Goal: Information Seeking & Learning: Learn about a topic

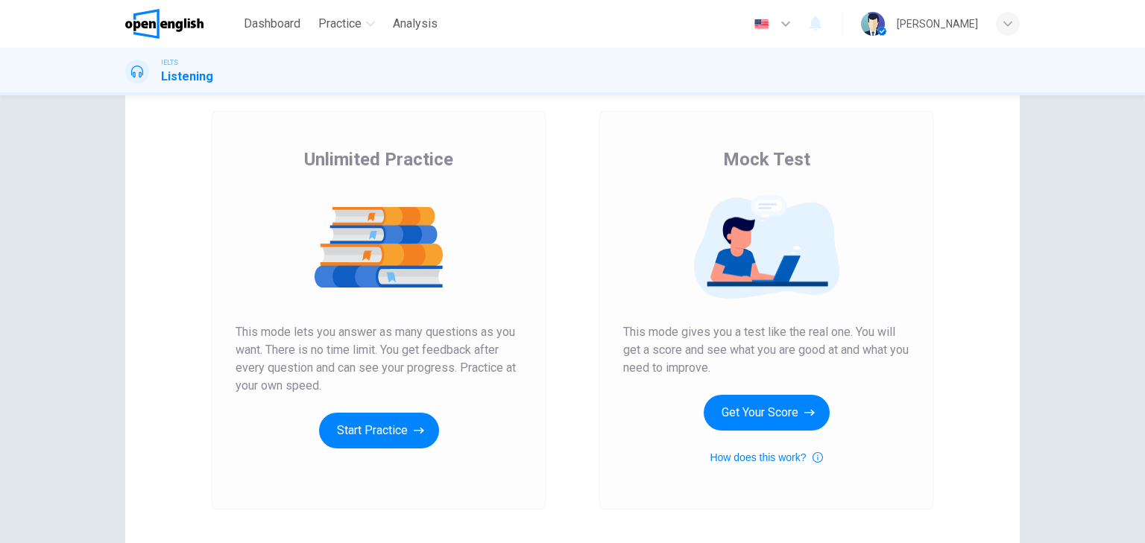
scroll to position [177, 0]
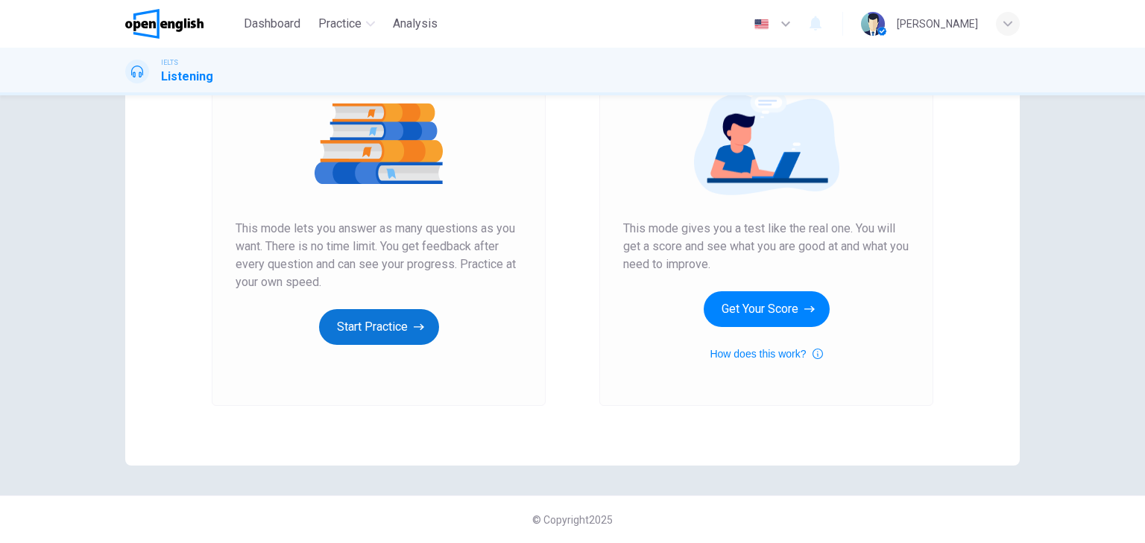
click at [393, 311] on button "Start Practice" at bounding box center [379, 327] width 120 height 36
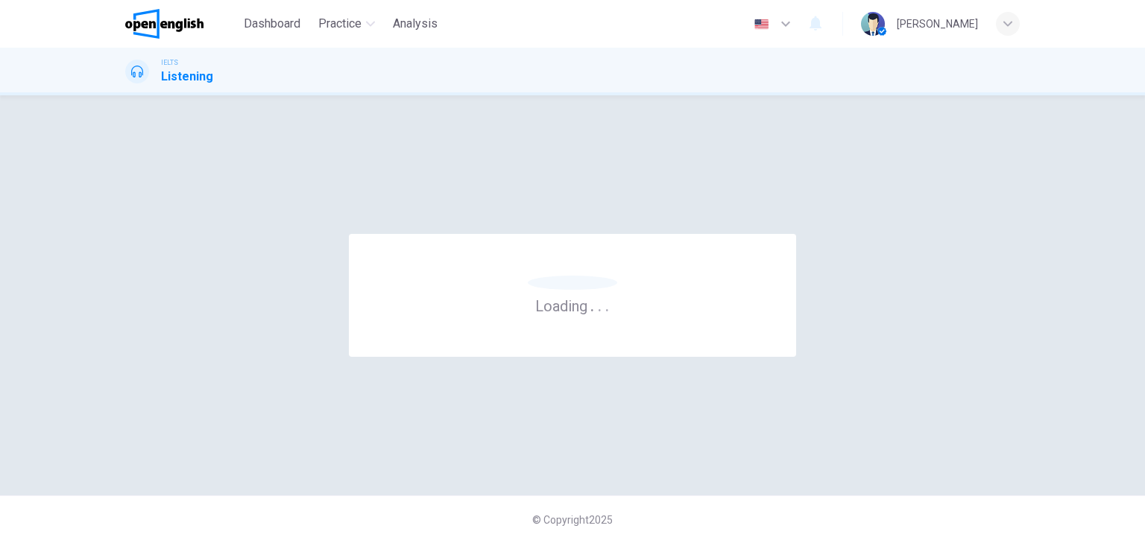
scroll to position [0, 0]
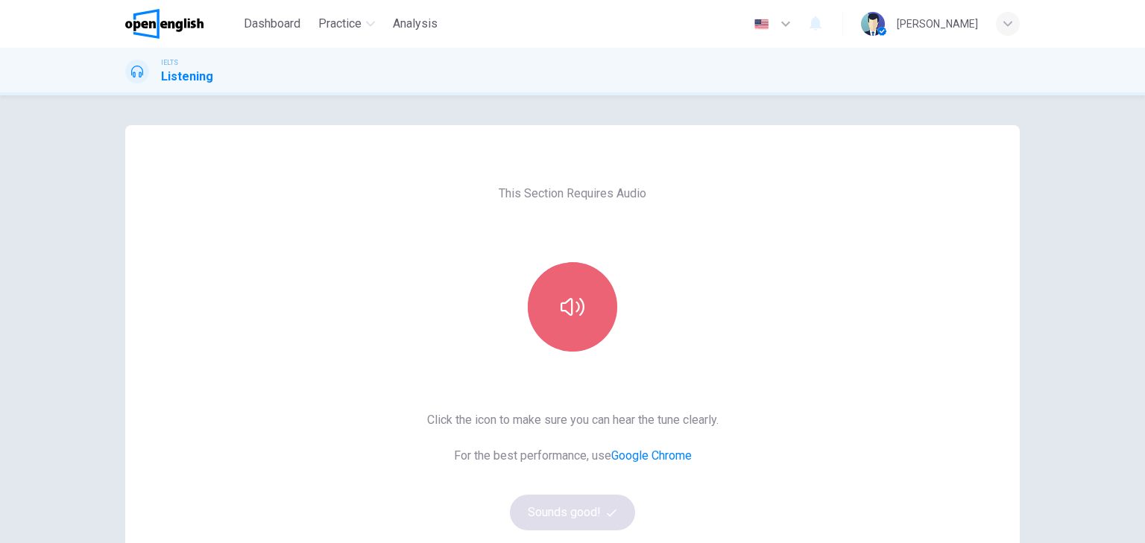
click at [586, 320] on button "button" at bounding box center [572, 306] width 89 height 89
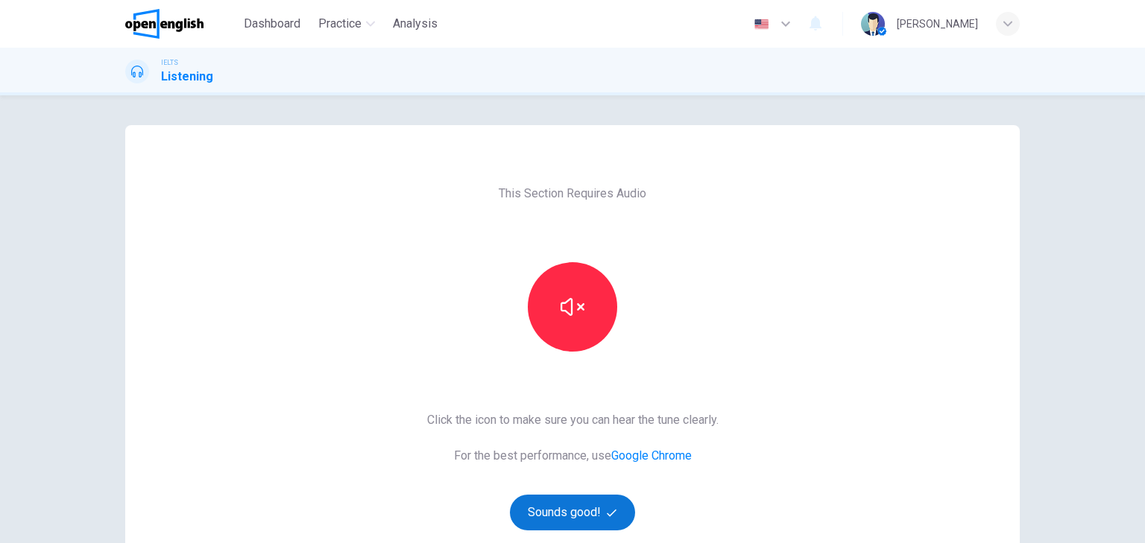
click at [571, 501] on button "Sounds good!" at bounding box center [572, 513] width 125 height 36
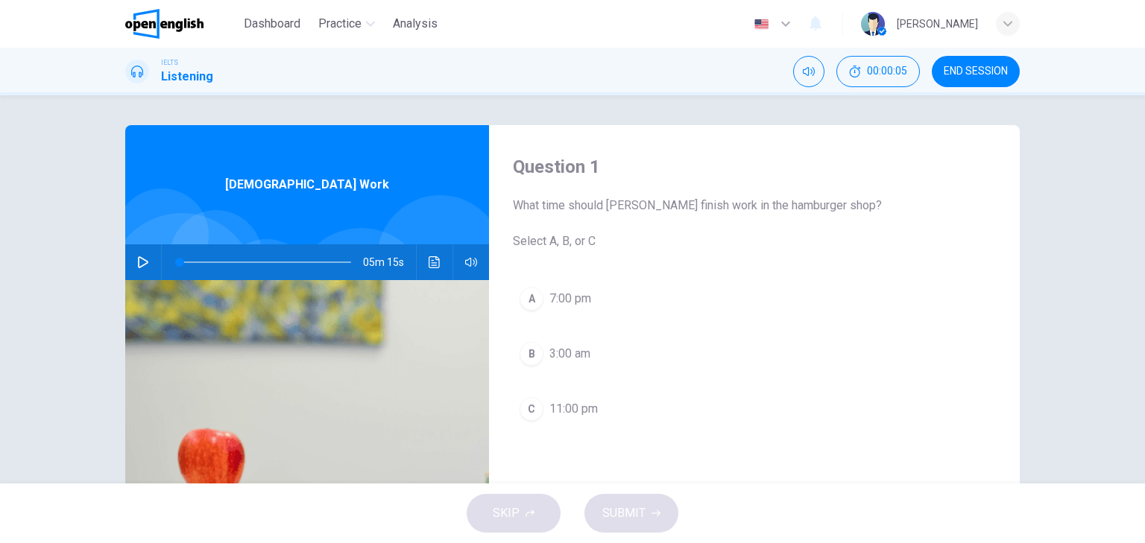
click at [148, 262] on button "button" at bounding box center [143, 262] width 24 height 36
click at [137, 261] on icon "button" at bounding box center [143, 262] width 12 height 12
click at [141, 259] on icon "button" at bounding box center [143, 262] width 10 height 12
type input "**"
click at [188, 260] on span at bounding box center [191, 262] width 9 height 9
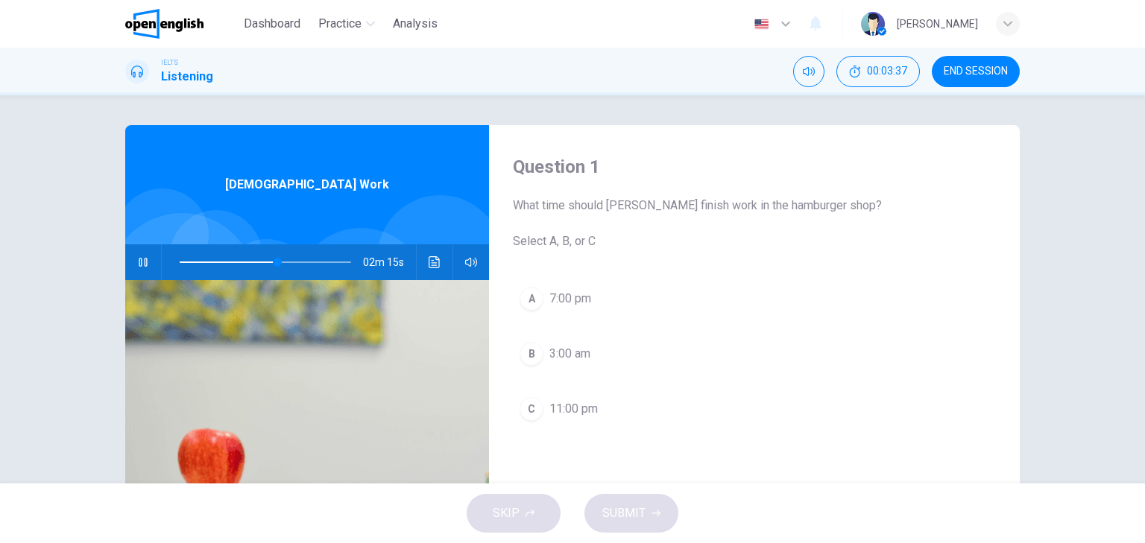
click at [528, 405] on div "C" at bounding box center [531, 409] width 24 height 24
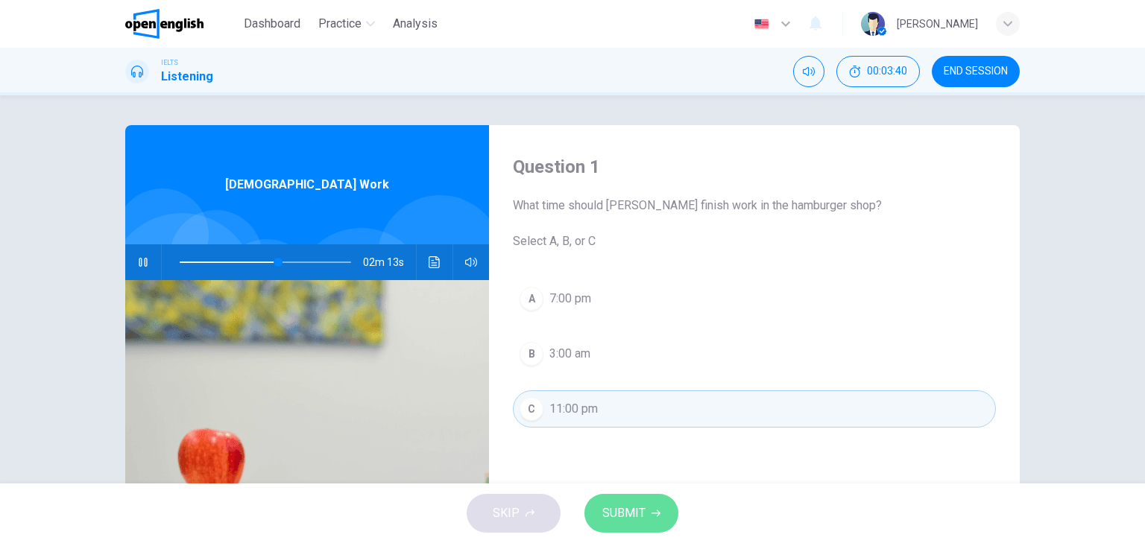
click at [630, 515] on span "SUBMIT" at bounding box center [623, 513] width 43 height 21
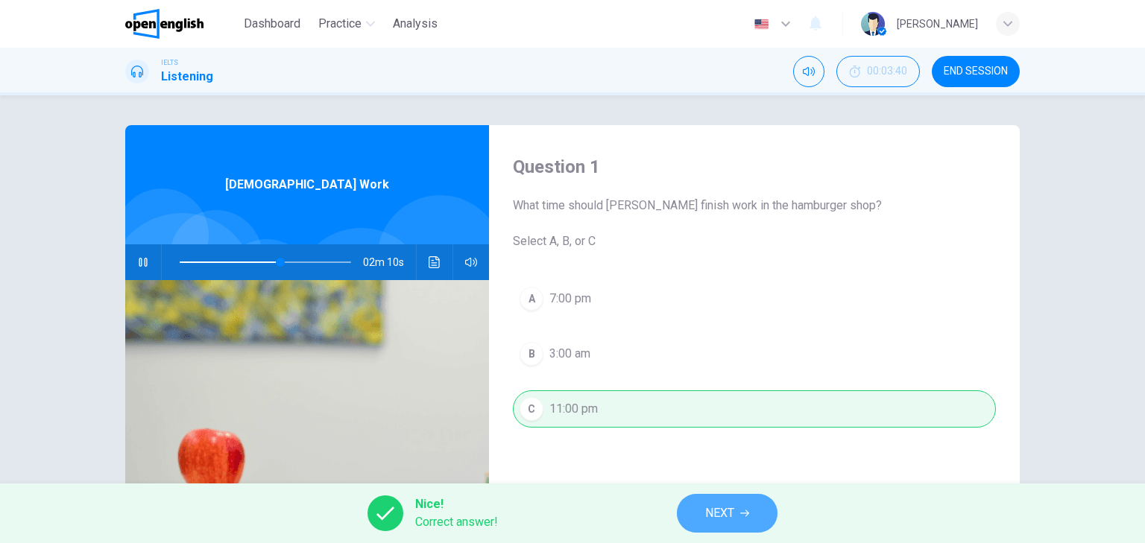
click at [718, 515] on span "NEXT" at bounding box center [719, 513] width 29 height 21
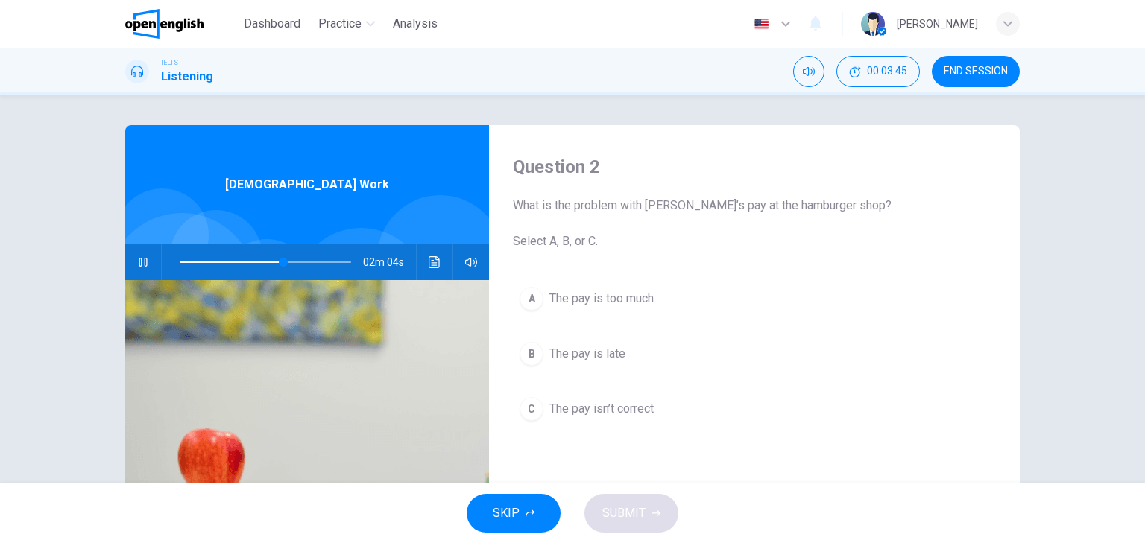
click at [644, 405] on span "The pay isn’t correct" at bounding box center [601, 409] width 104 height 18
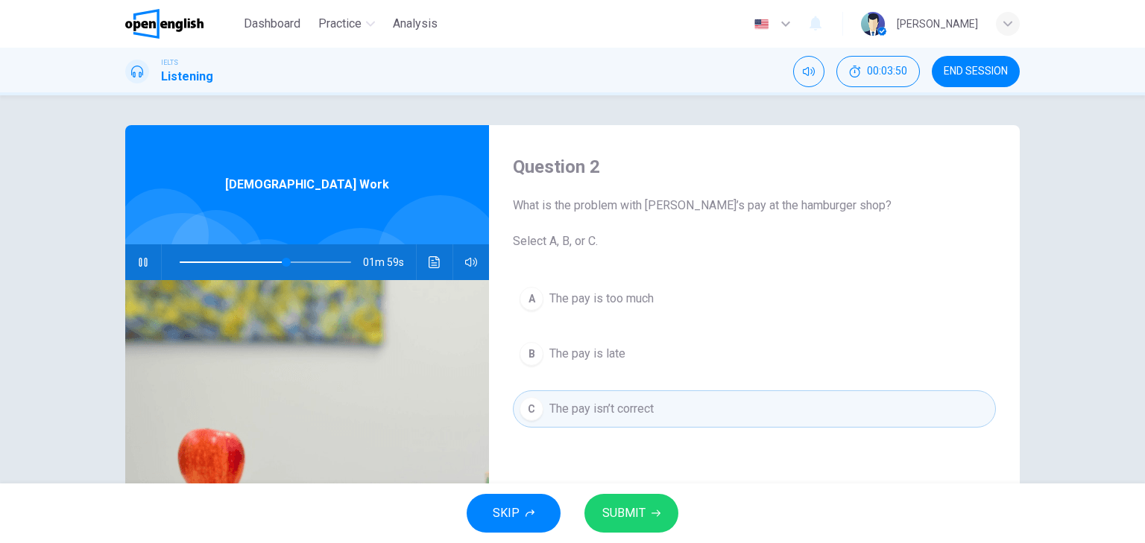
click at [604, 356] on span "The pay is late" at bounding box center [587, 354] width 76 height 18
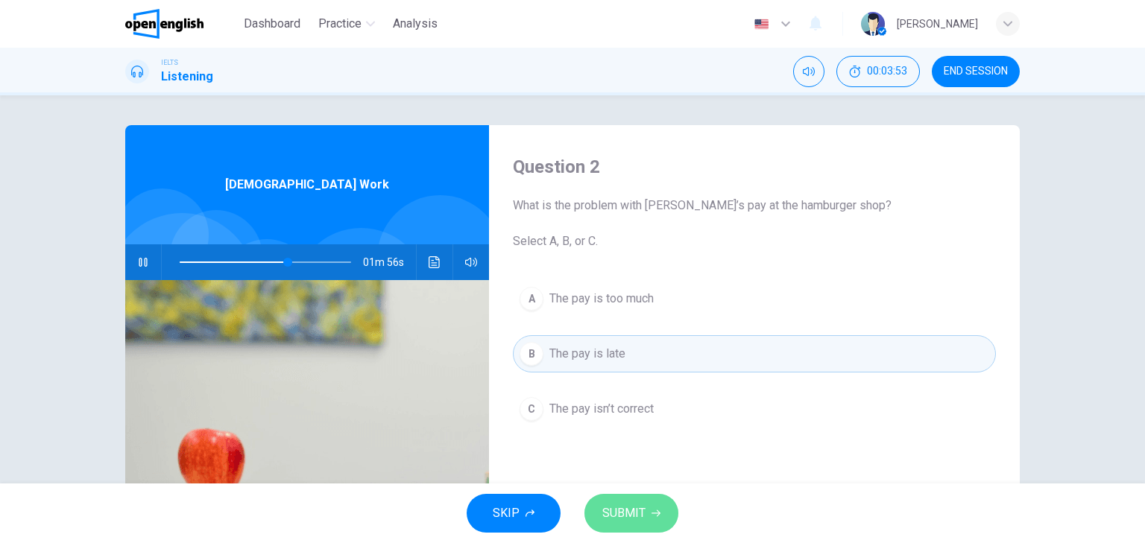
click at [641, 520] on span "SUBMIT" at bounding box center [623, 513] width 43 height 21
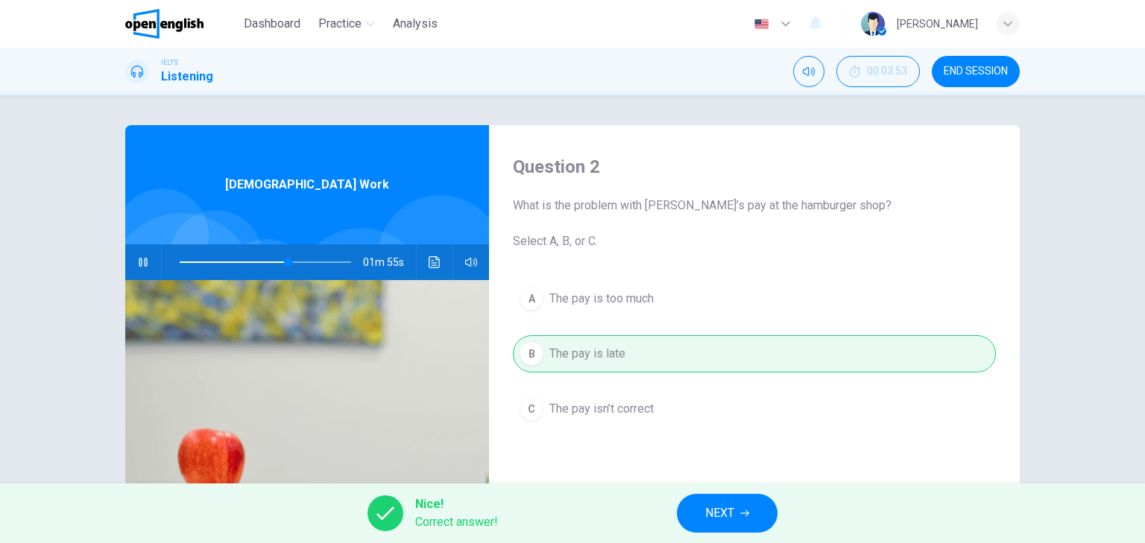
click at [788, 510] on div "Nice! Correct answer! NEXT" at bounding box center [572, 514] width 1145 height 60
click at [736, 522] on button "NEXT" at bounding box center [727, 513] width 101 height 39
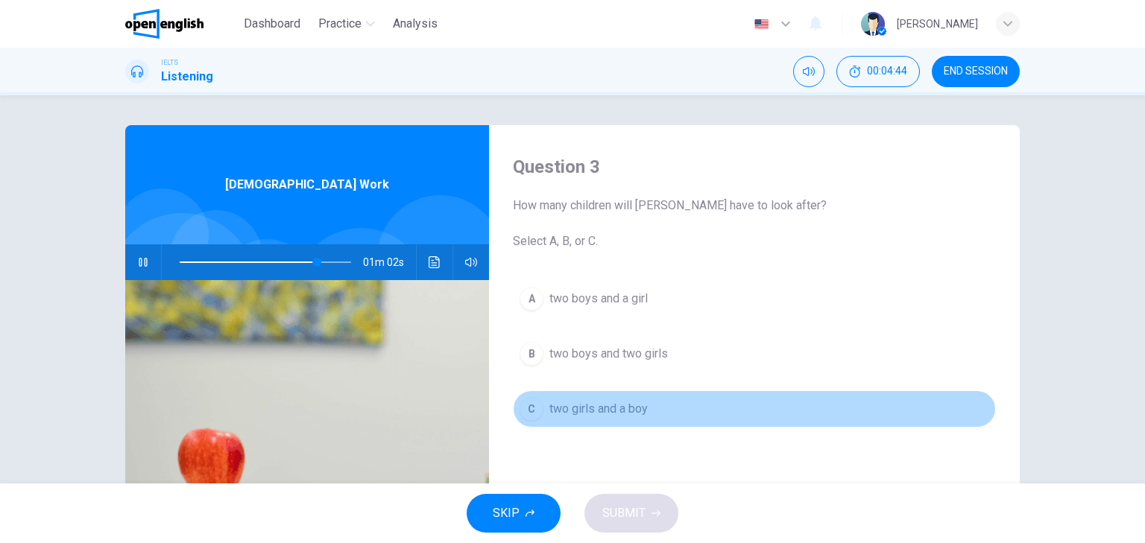
click at [641, 408] on span "two girls and a boy" at bounding box center [598, 409] width 98 height 18
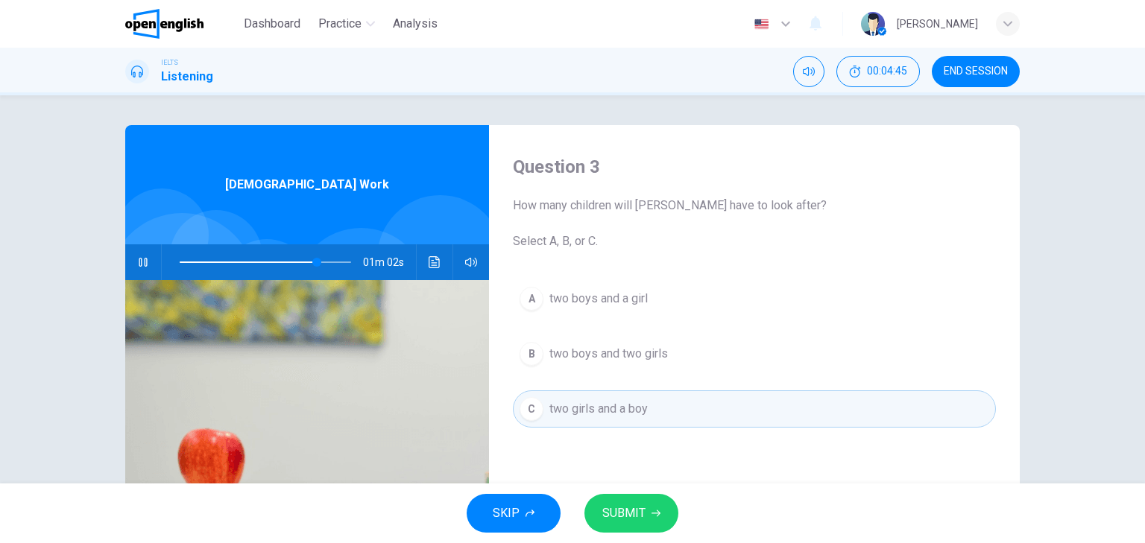
click at [634, 517] on span "SUBMIT" at bounding box center [623, 513] width 43 height 21
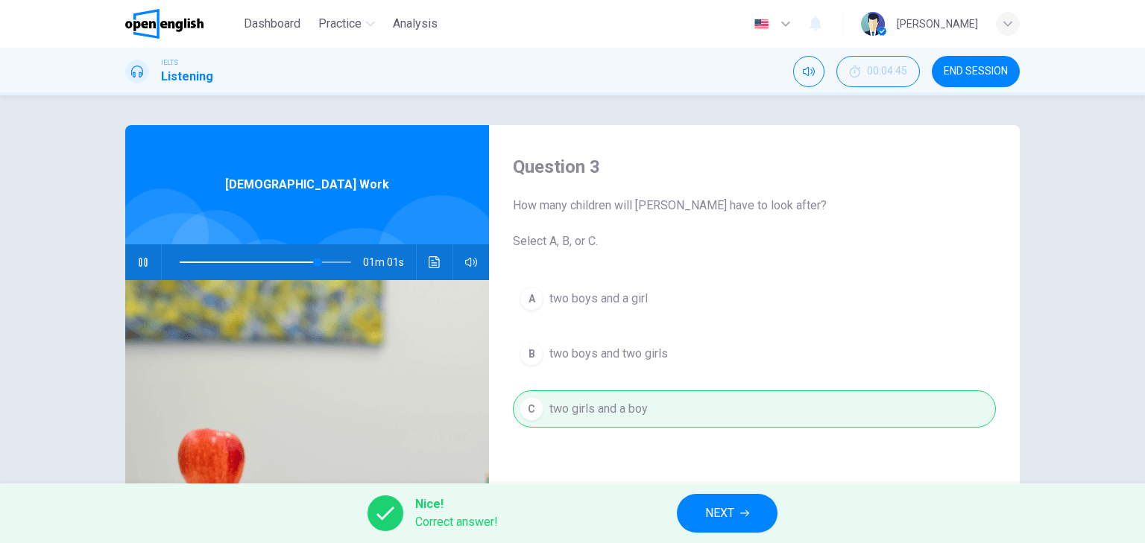
type input "**"
click at [689, 519] on button "NEXT" at bounding box center [727, 513] width 101 height 39
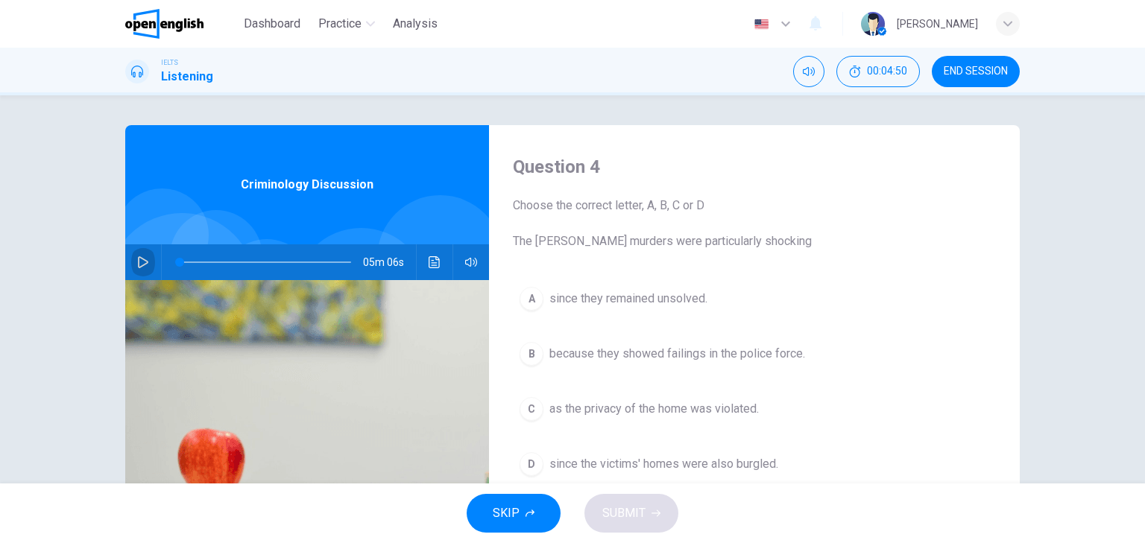
click at [145, 258] on icon "button" at bounding box center [143, 262] width 12 height 12
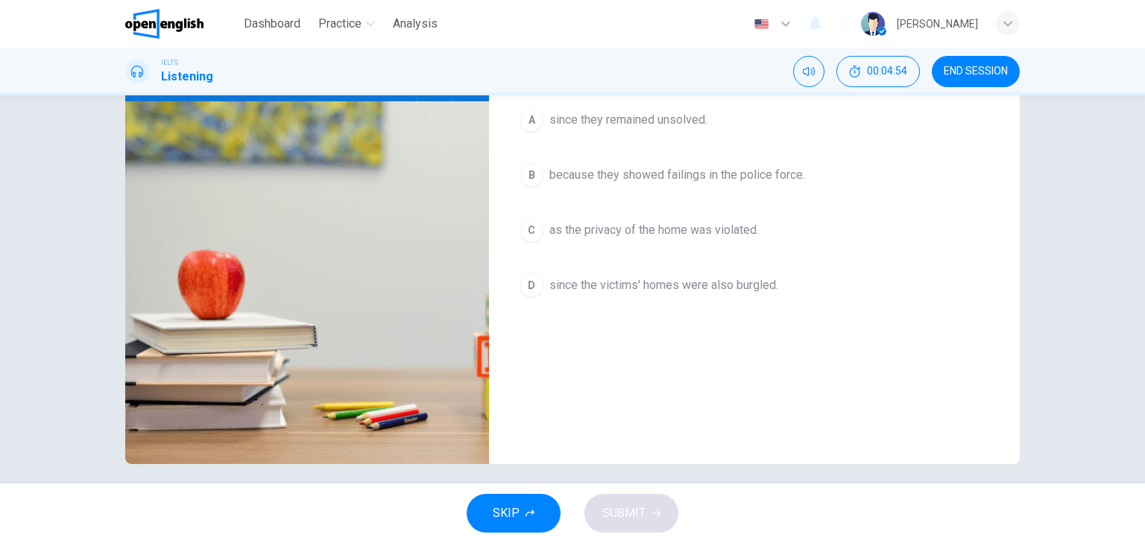
scroll to position [60, 0]
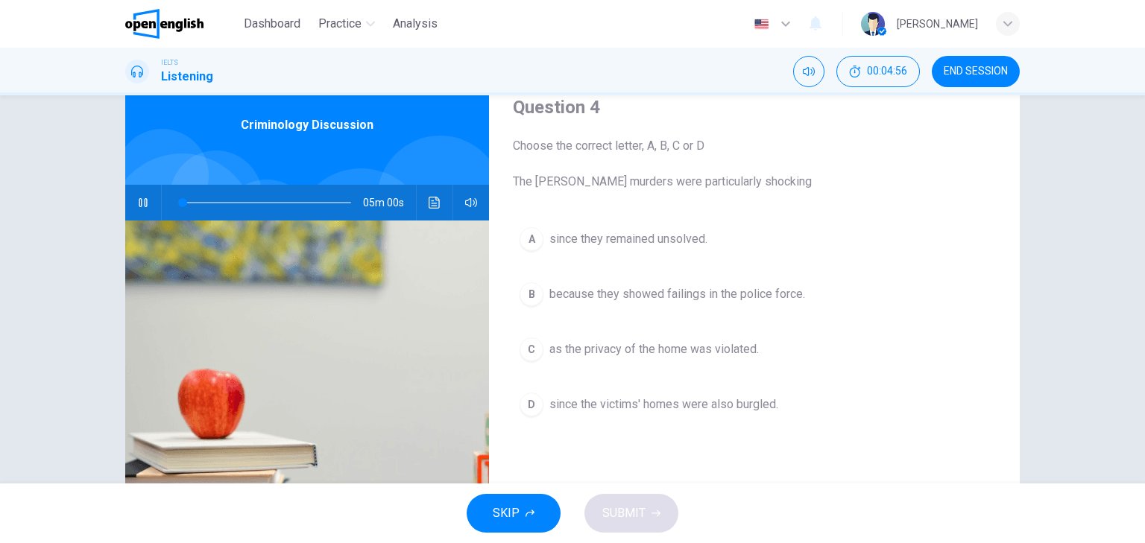
click at [141, 197] on icon "button" at bounding box center [143, 203] width 12 height 12
click at [140, 201] on icon "button" at bounding box center [143, 203] width 12 height 12
click at [152, 206] on div "04m 56s" at bounding box center [307, 203] width 364 height 36
click at [148, 203] on button "button" at bounding box center [143, 203] width 24 height 36
click at [149, 202] on button "button" at bounding box center [143, 203] width 24 height 36
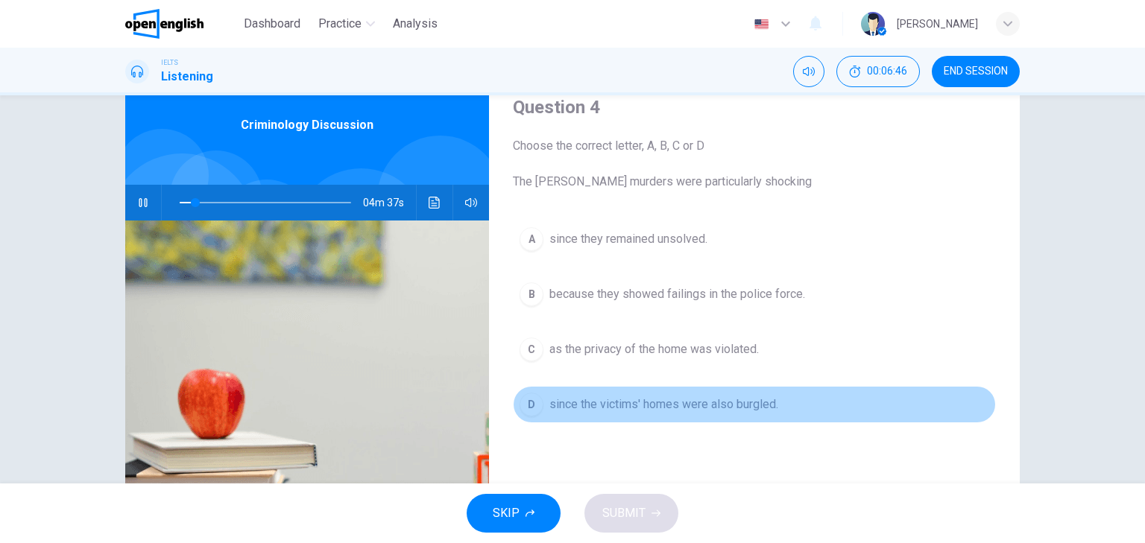
click at [727, 408] on span "since the victims' homes were also burgled." at bounding box center [663, 405] width 229 height 18
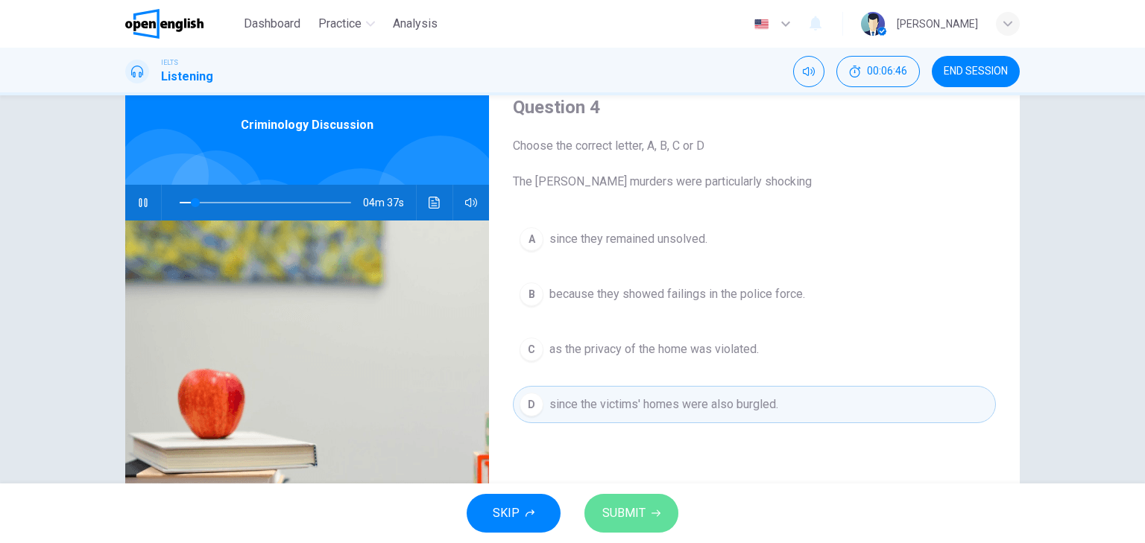
click at [629, 504] on span "SUBMIT" at bounding box center [623, 513] width 43 height 21
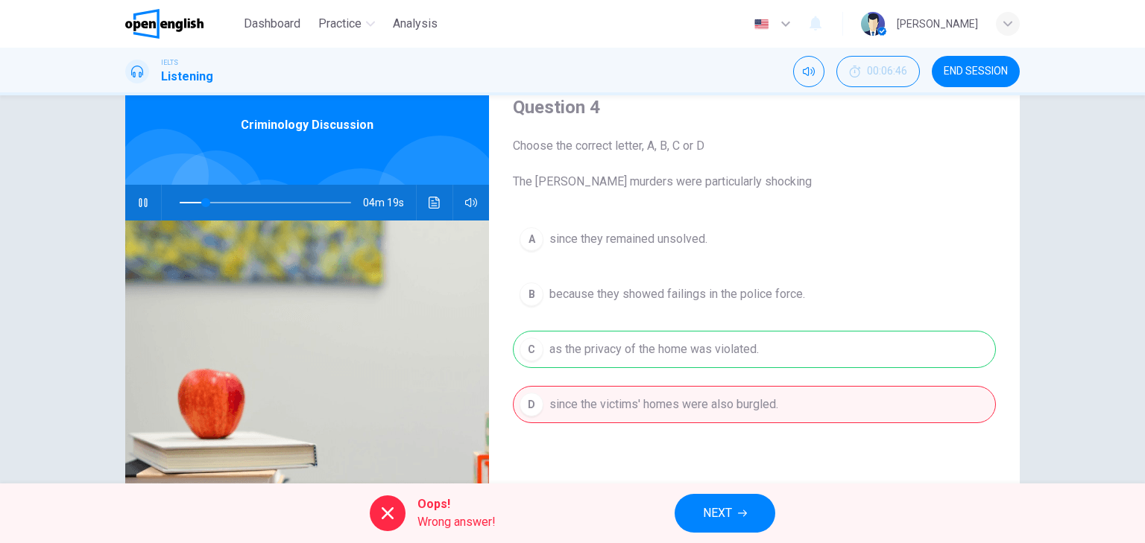
click at [137, 205] on icon "button" at bounding box center [143, 203] width 12 height 12
click at [433, 200] on icon "Click to see the audio transcription" at bounding box center [434, 203] width 12 height 12
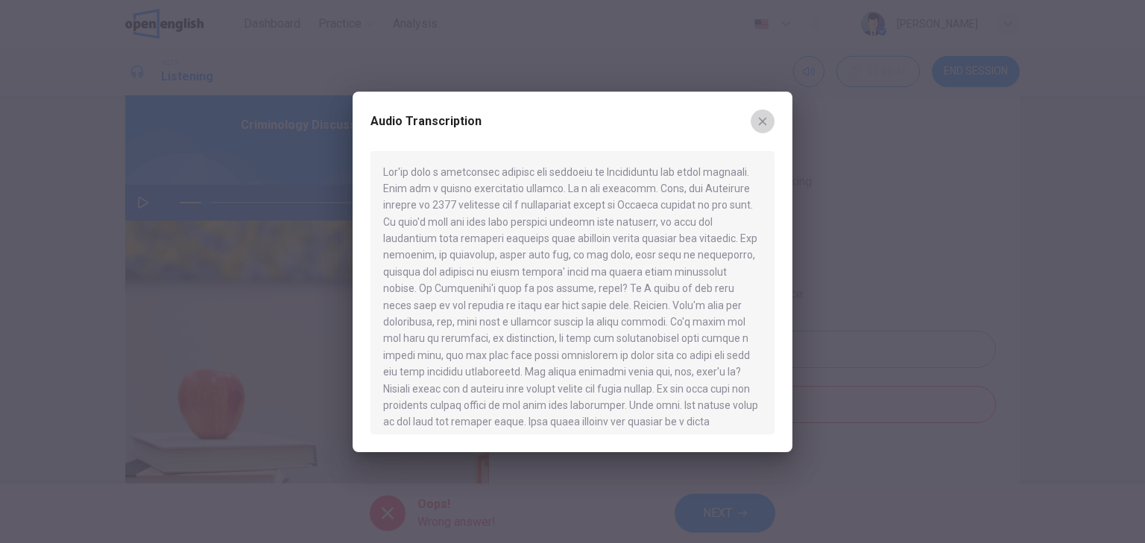
click at [756, 122] on icon "button" at bounding box center [762, 121] width 12 height 12
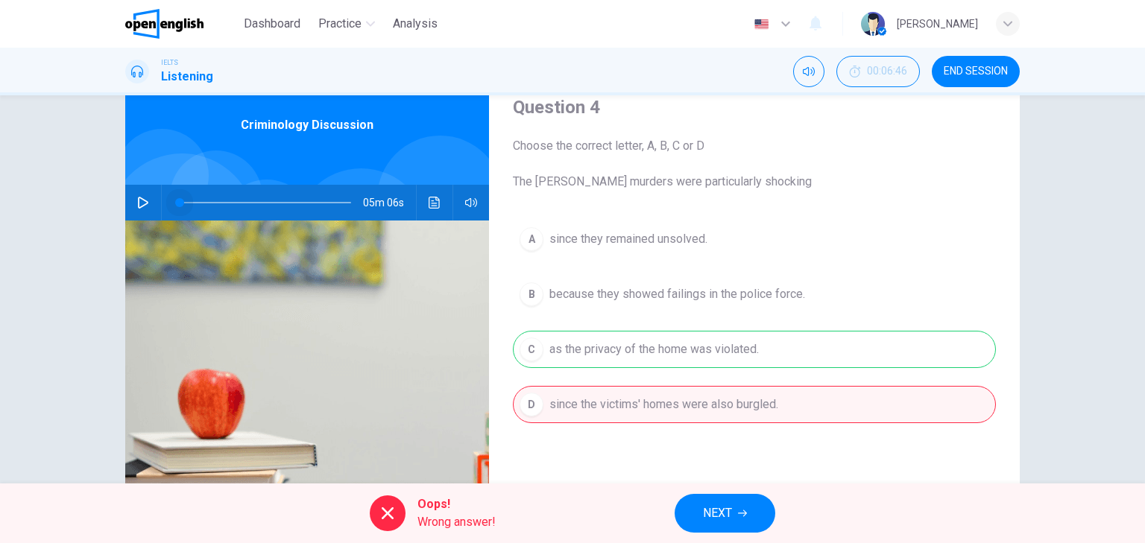
drag, startPoint x: 198, startPoint y: 205, endPoint x: 164, endPoint y: 206, distance: 34.3
click at [175, 206] on span at bounding box center [179, 202] width 9 height 9
click at [146, 204] on button "button" at bounding box center [143, 203] width 24 height 36
click at [431, 200] on icon "Click to see the audio transcription" at bounding box center [434, 203] width 12 height 12
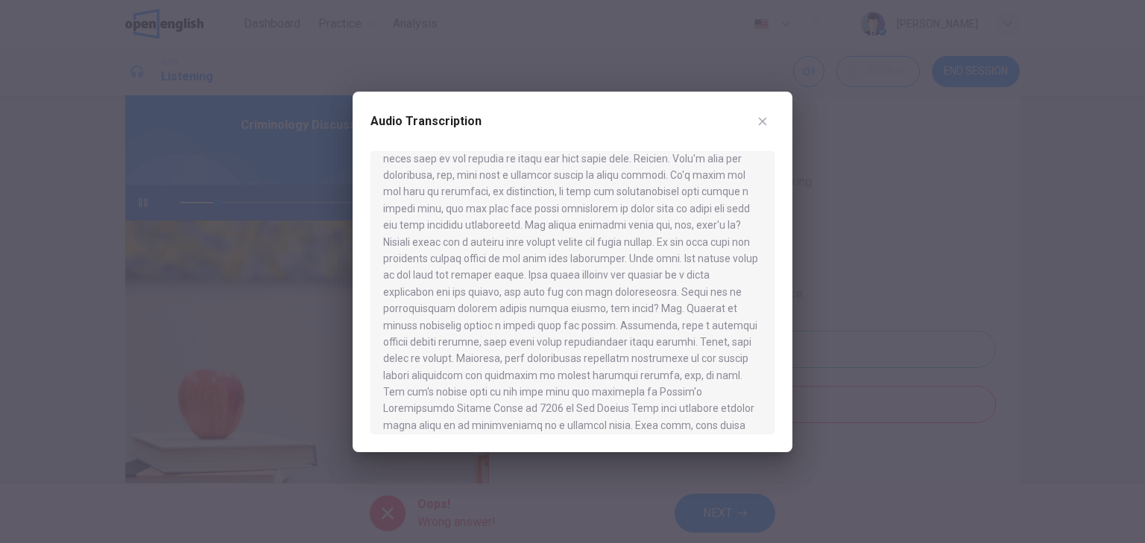
scroll to position [179, 0]
click at [757, 118] on icon "button" at bounding box center [762, 121] width 12 height 12
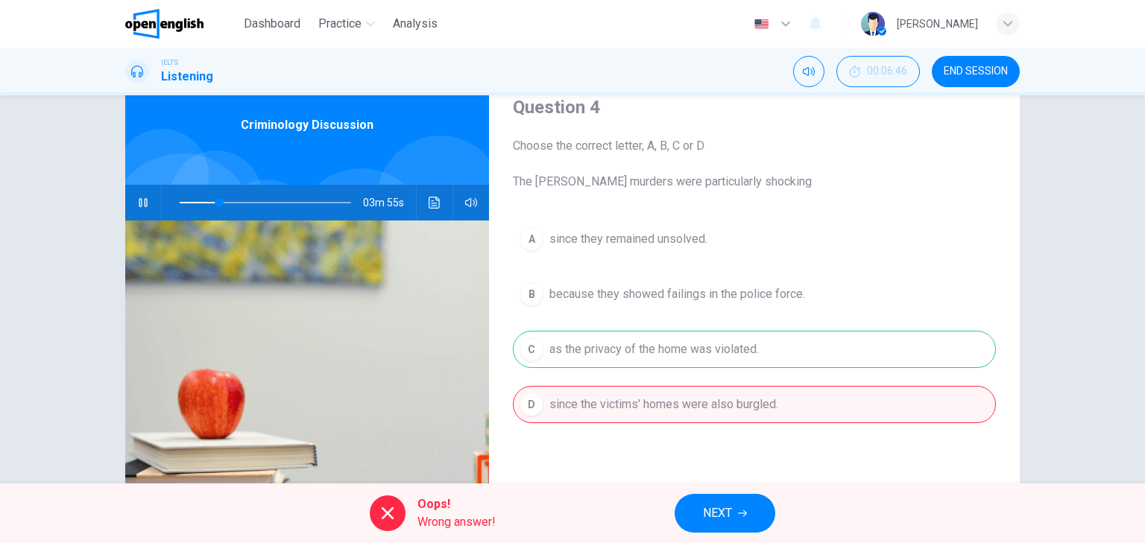
click at [145, 199] on icon "button" at bounding box center [143, 203] width 12 height 12
click at [396, 518] on div at bounding box center [388, 514] width 36 height 36
click at [620, 396] on div "A since they remained unsolved. B because they showed failings in the police fo…" at bounding box center [754, 337] width 483 height 232
click at [742, 349] on div "A since they remained unsolved. B because they showed failings in the police fo…" at bounding box center [754, 337] width 483 height 232
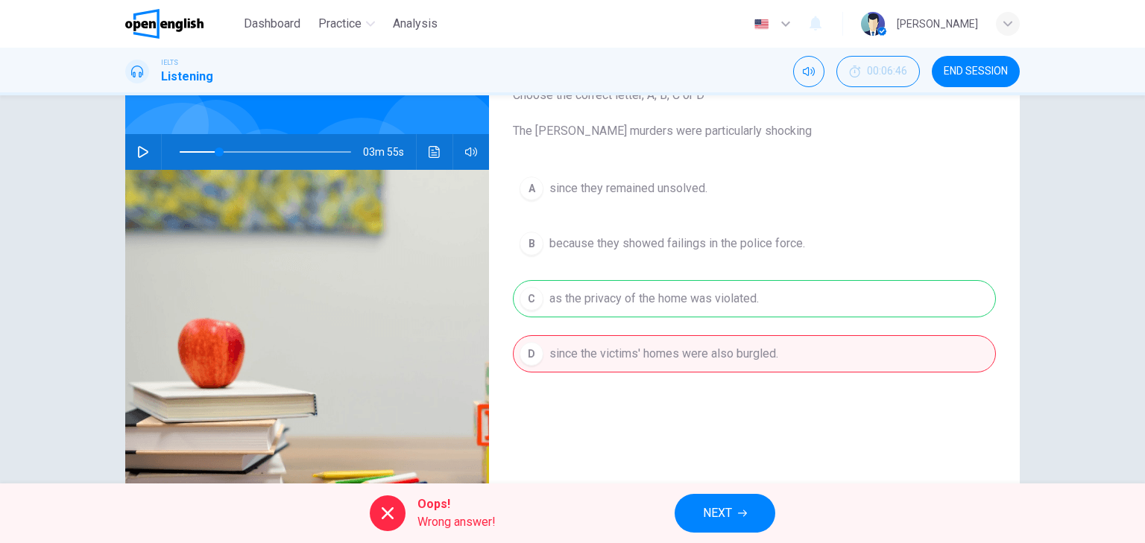
scroll to position [10, 0]
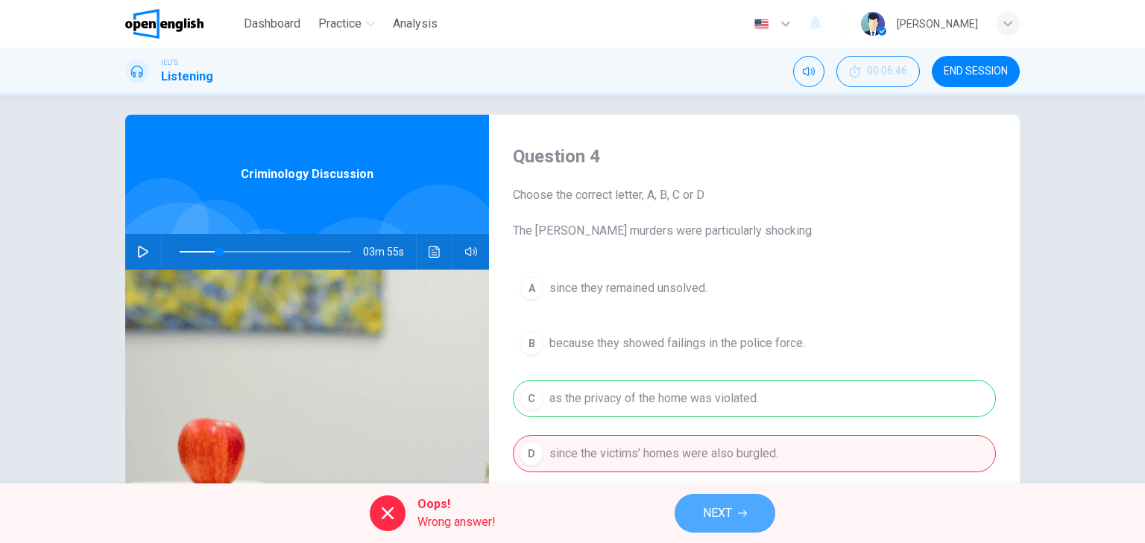
click at [715, 510] on span "NEXT" at bounding box center [717, 513] width 29 height 21
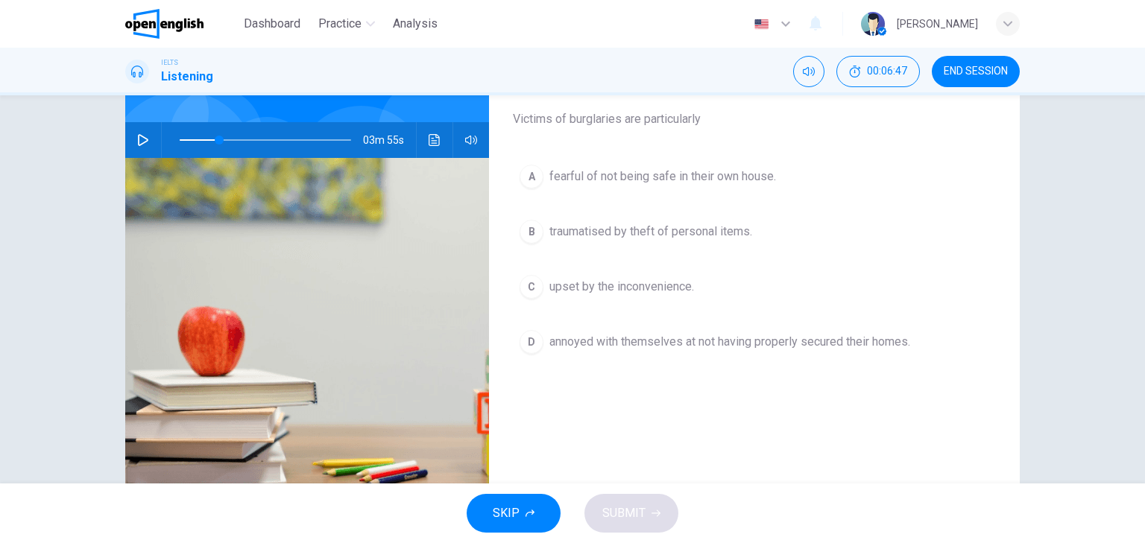
scroll to position [70, 0]
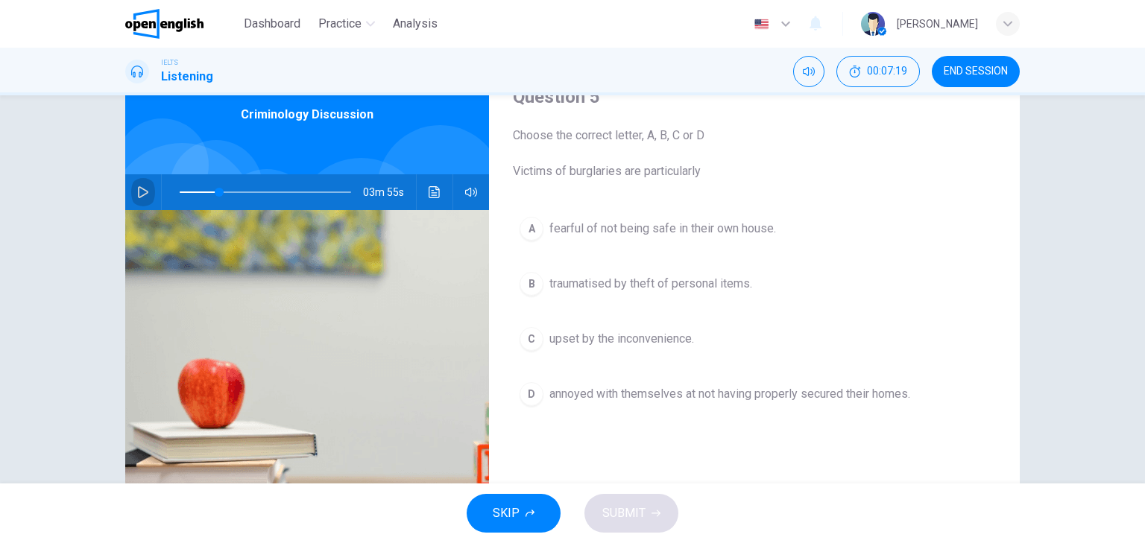
click at [143, 185] on button "button" at bounding box center [143, 192] width 24 height 36
click at [658, 228] on span "fearful of not being safe in their own house." at bounding box center [662, 229] width 227 height 18
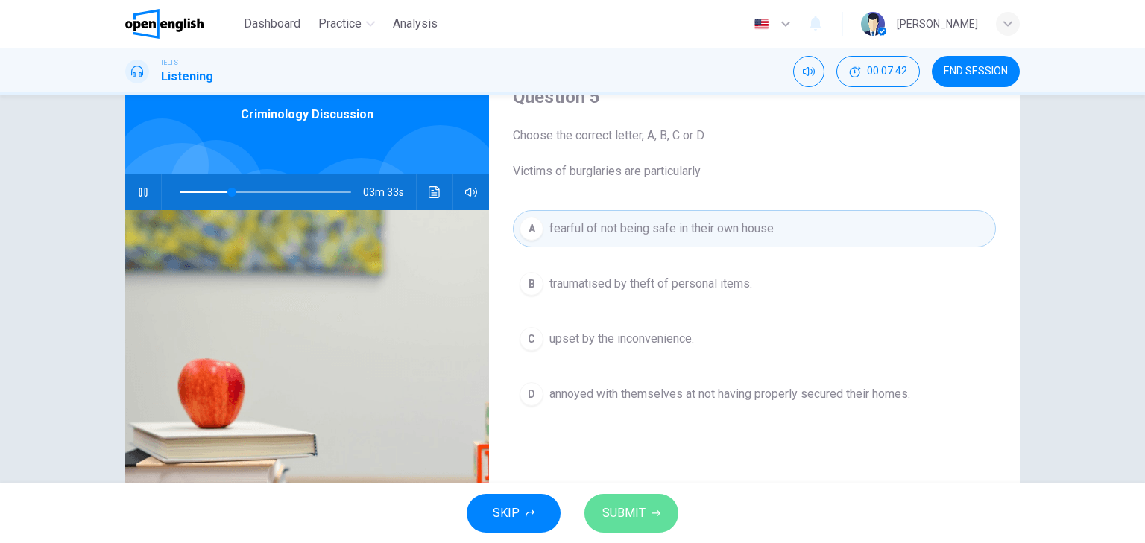
click at [610, 522] on span "SUBMIT" at bounding box center [623, 513] width 43 height 21
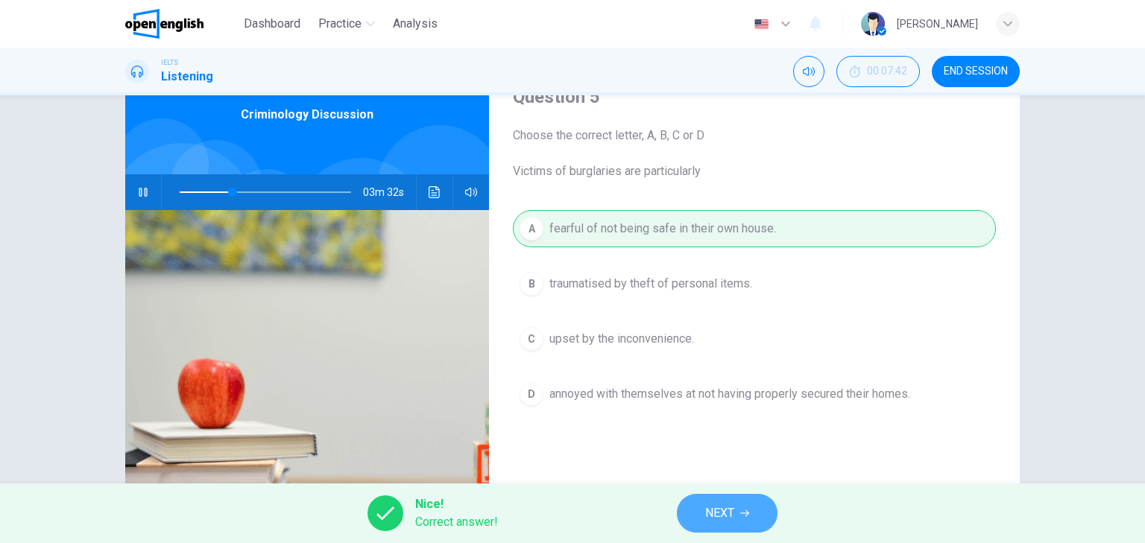
click at [691, 523] on button "NEXT" at bounding box center [727, 513] width 101 height 39
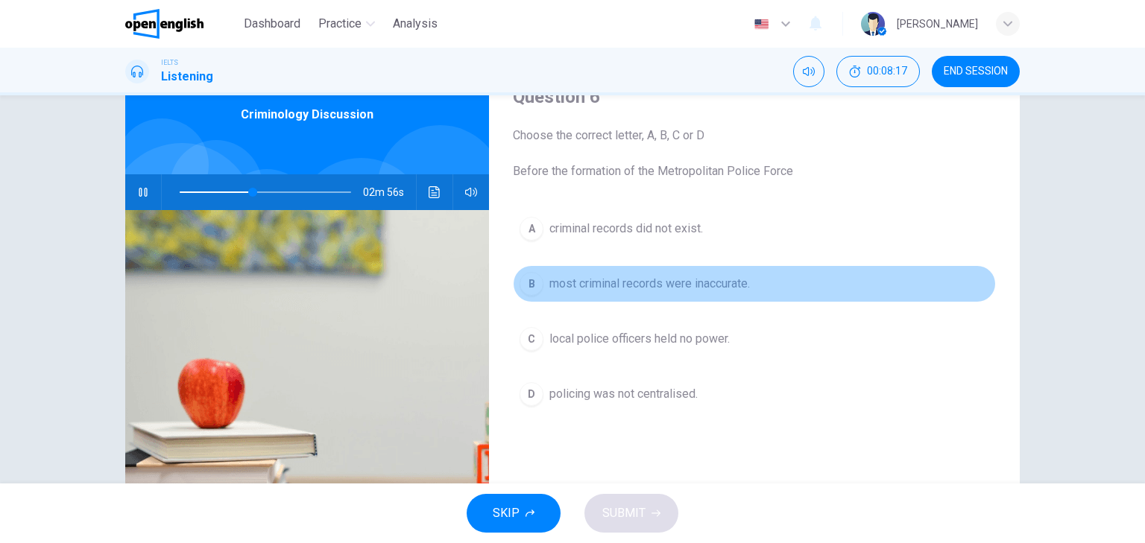
click at [712, 285] on span "most criminal records were inaccurate." at bounding box center [649, 284] width 200 height 18
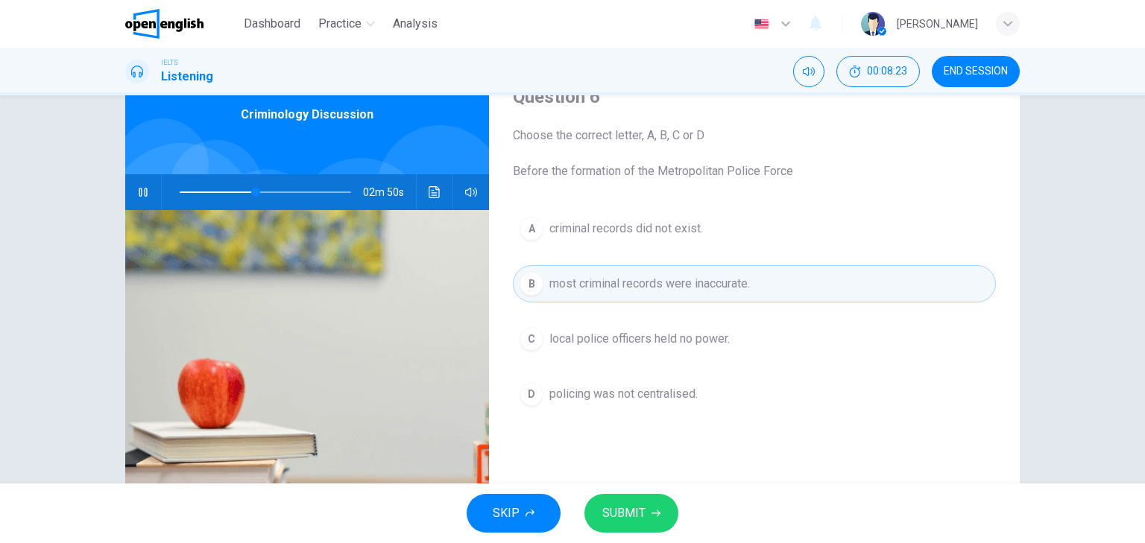
click at [675, 393] on span "policing was not centralised." at bounding box center [623, 394] width 148 height 18
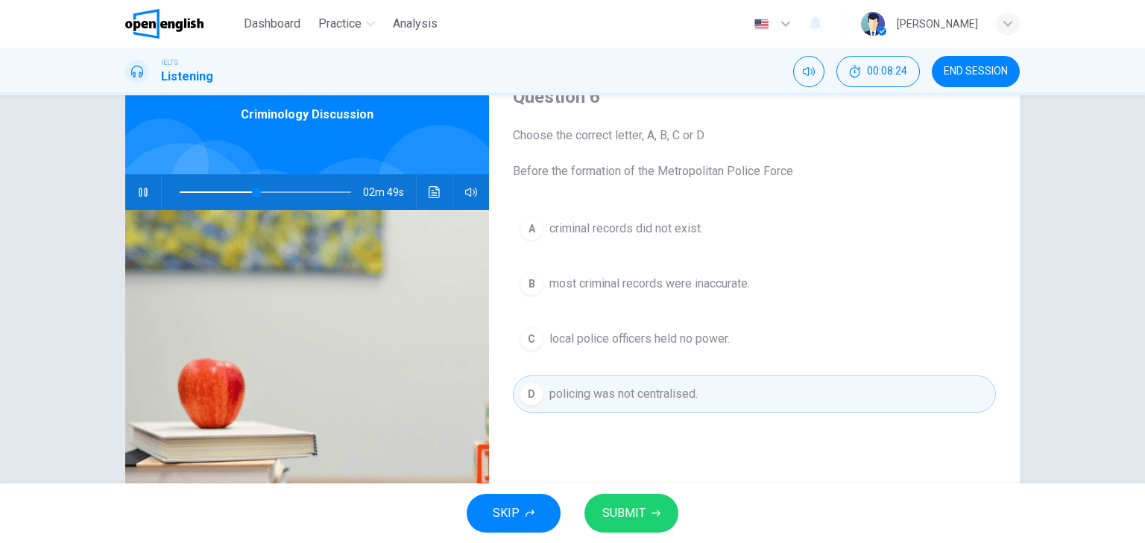
click at [665, 531] on div "SKIP SUBMIT" at bounding box center [572, 514] width 1145 height 60
click at [651, 509] on icon "button" at bounding box center [655, 513] width 9 height 9
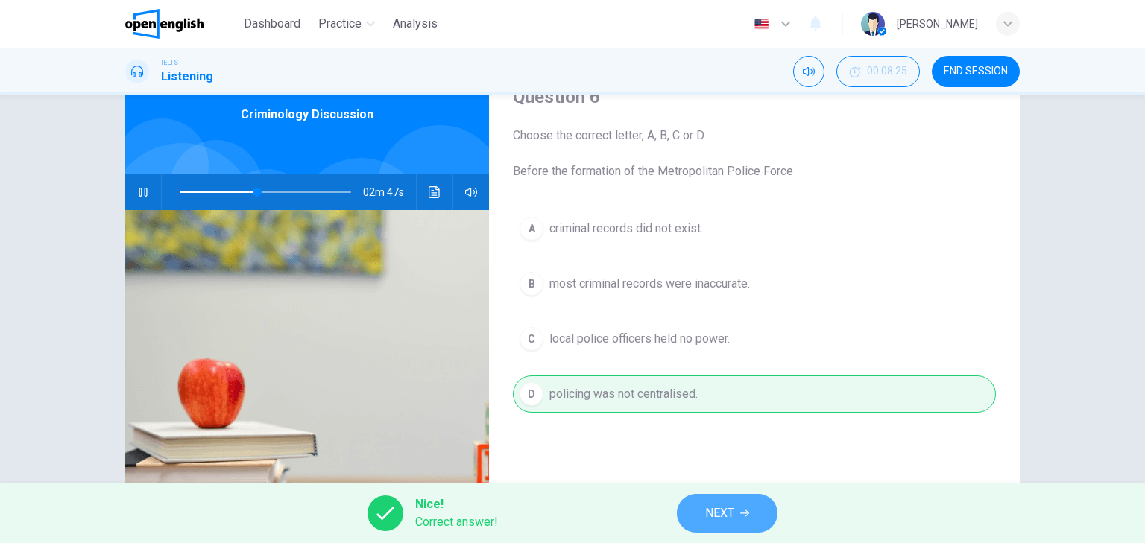
click at [716, 507] on span "NEXT" at bounding box center [719, 513] width 29 height 21
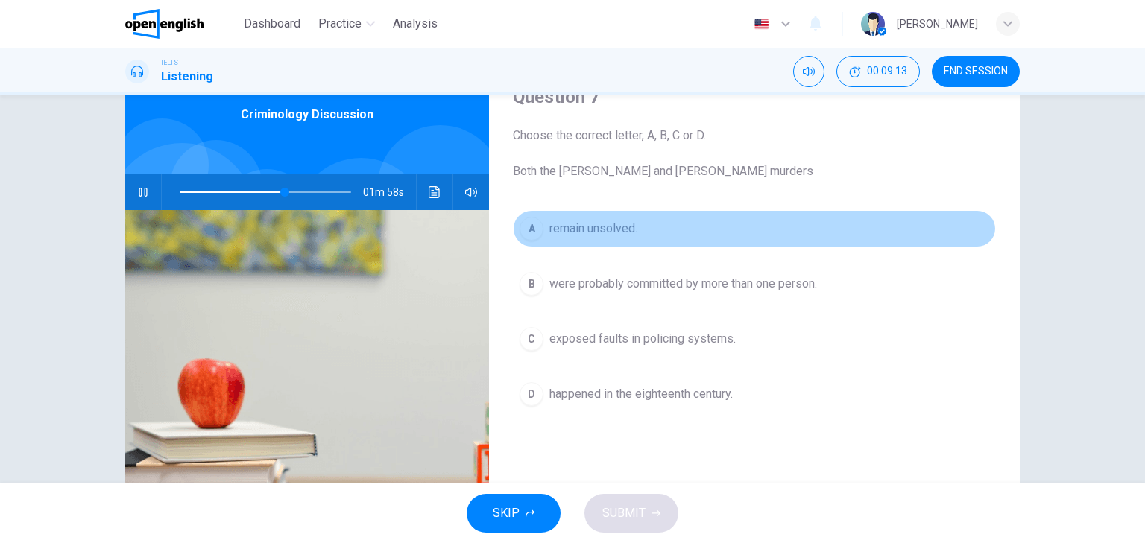
click at [620, 227] on span "remain unsolved." at bounding box center [593, 229] width 88 height 18
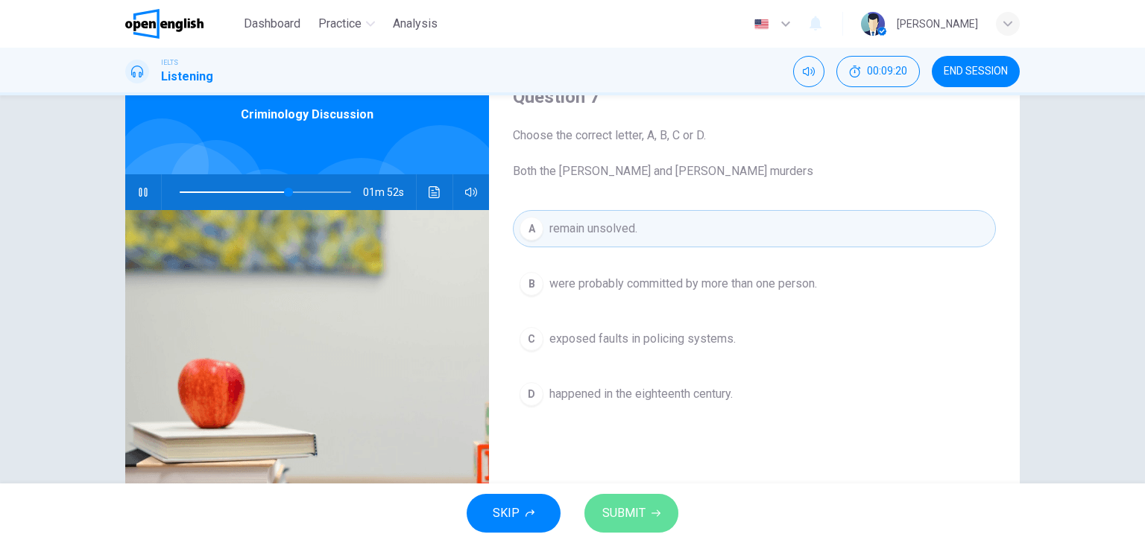
click at [632, 516] on span "SUBMIT" at bounding box center [623, 513] width 43 height 21
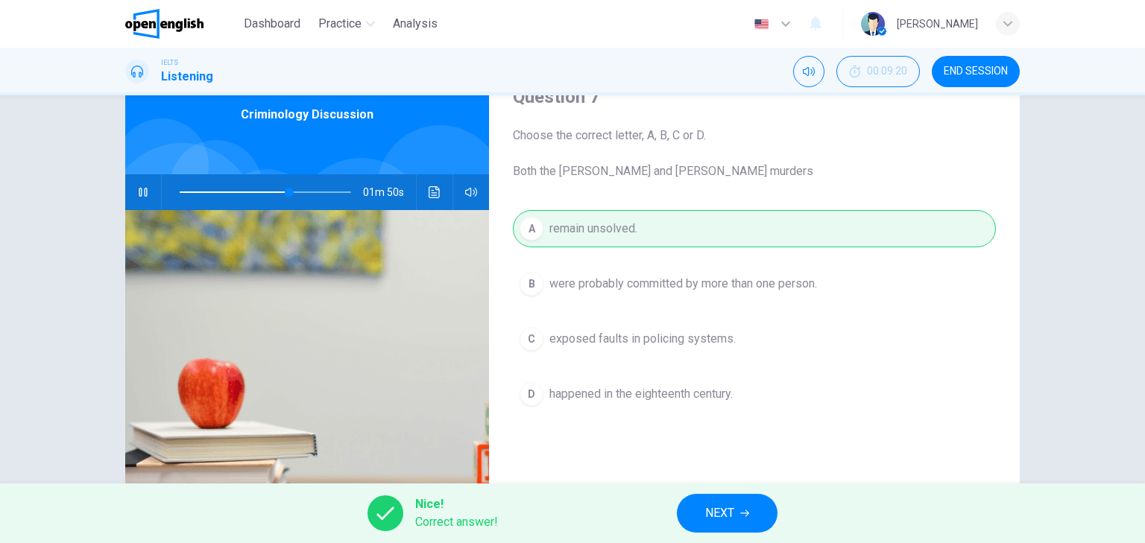
click at [794, 516] on div "Nice! Correct answer! NEXT" at bounding box center [572, 514] width 1145 height 60
click at [759, 519] on button "NEXT" at bounding box center [727, 513] width 101 height 39
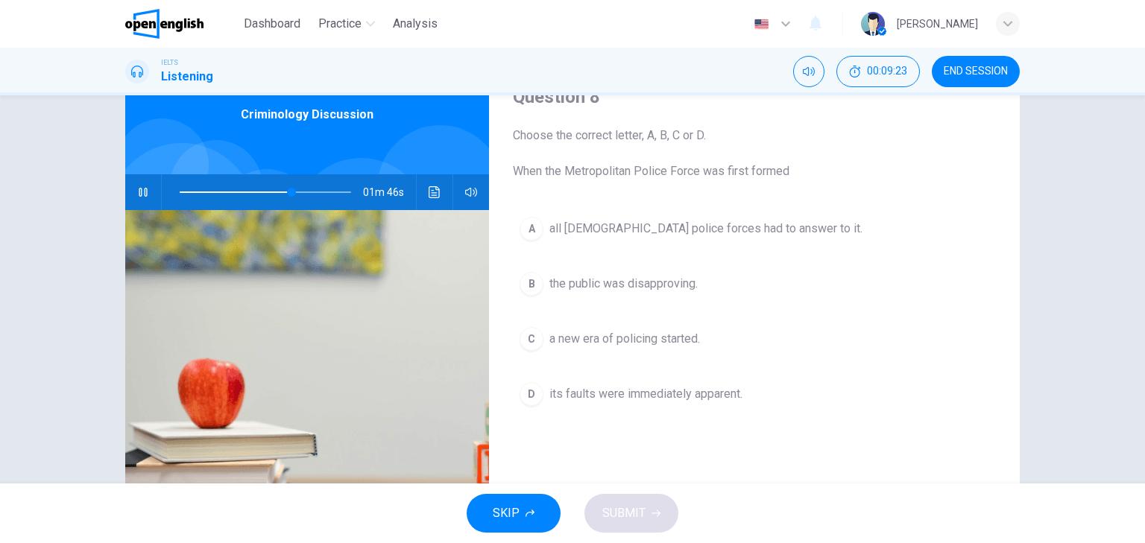
click at [152, 192] on div "01m 46s" at bounding box center [307, 192] width 364 height 36
click at [141, 194] on icon "button" at bounding box center [143, 192] width 8 height 9
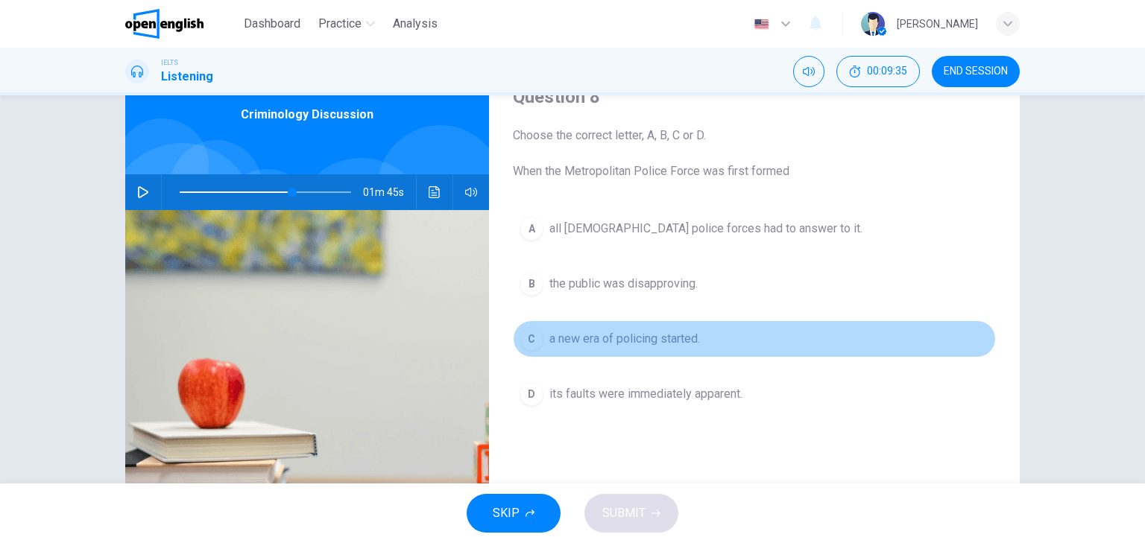
click at [608, 331] on span "a new era of policing started." at bounding box center [624, 339] width 151 height 18
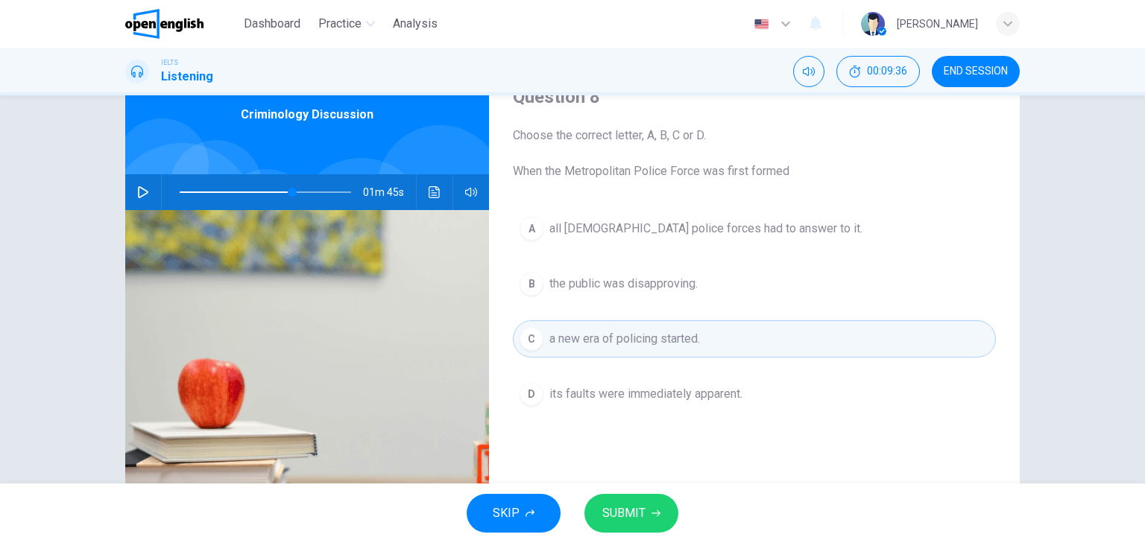
click at [620, 512] on span "SUBMIT" at bounding box center [623, 513] width 43 height 21
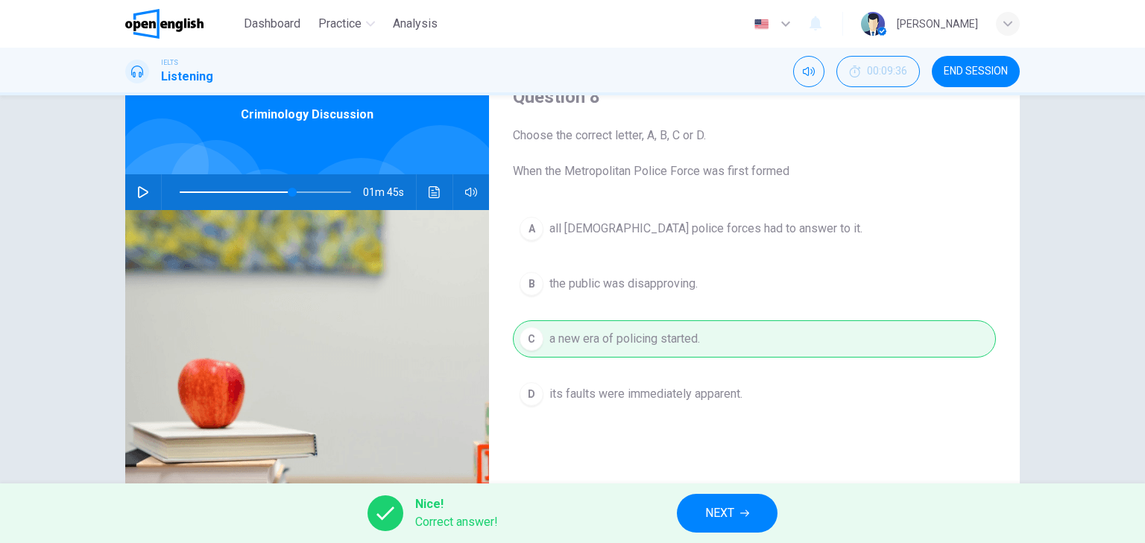
click at [727, 518] on span "NEXT" at bounding box center [719, 513] width 29 height 21
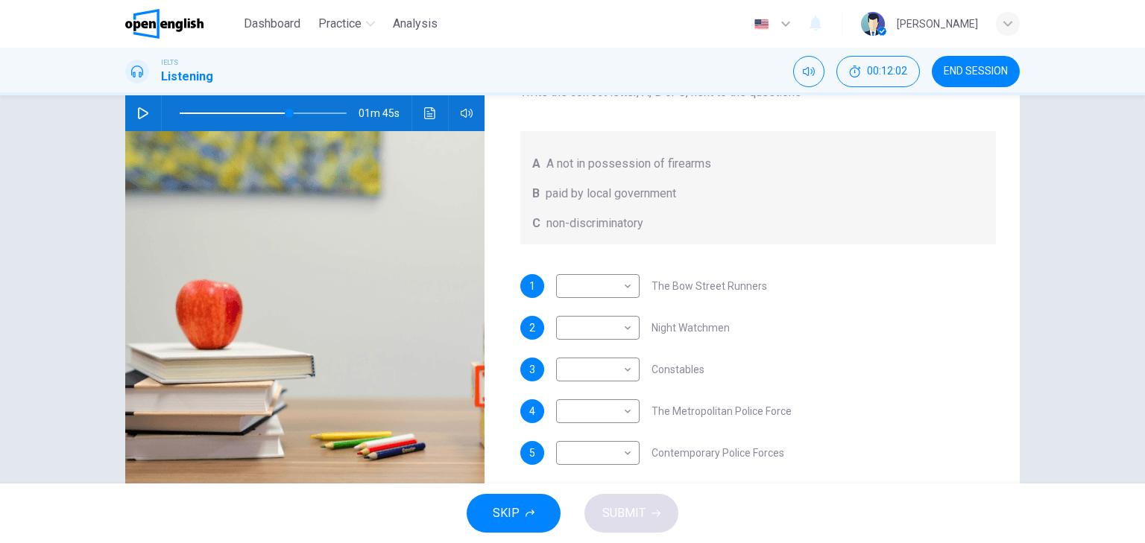
scroll to position [119, 0]
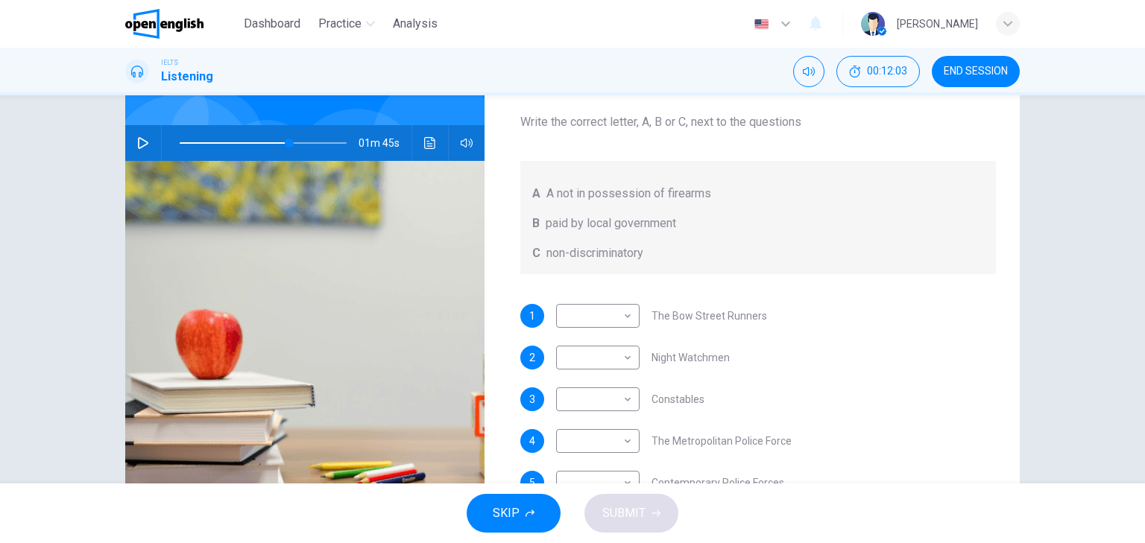
drag, startPoint x: 122, startPoint y: 144, endPoint x: 135, endPoint y: 143, distance: 12.7
click at [125, 144] on div "01m 45s" at bounding box center [304, 143] width 359 height 36
click at [140, 142] on icon "button" at bounding box center [143, 143] width 12 height 12
click at [886, 344] on div "1 ​ ​ The Bow Street Runners 2 ​ ​ Night Watchmen 3 ​ ​ Constables 4 ​ ​ The Me…" at bounding box center [758, 414] width 476 height 221
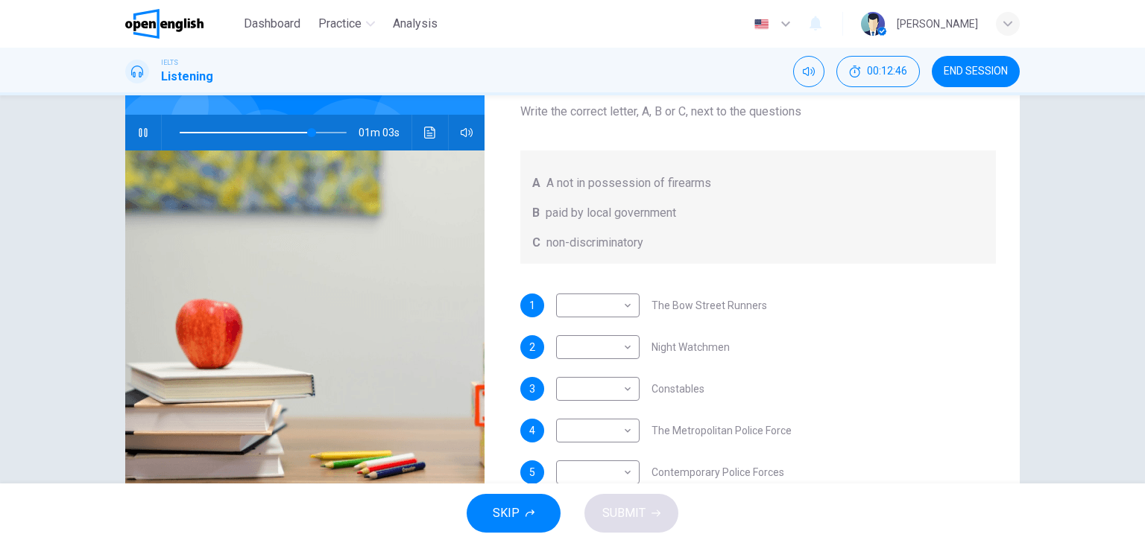
scroll to position [189, 0]
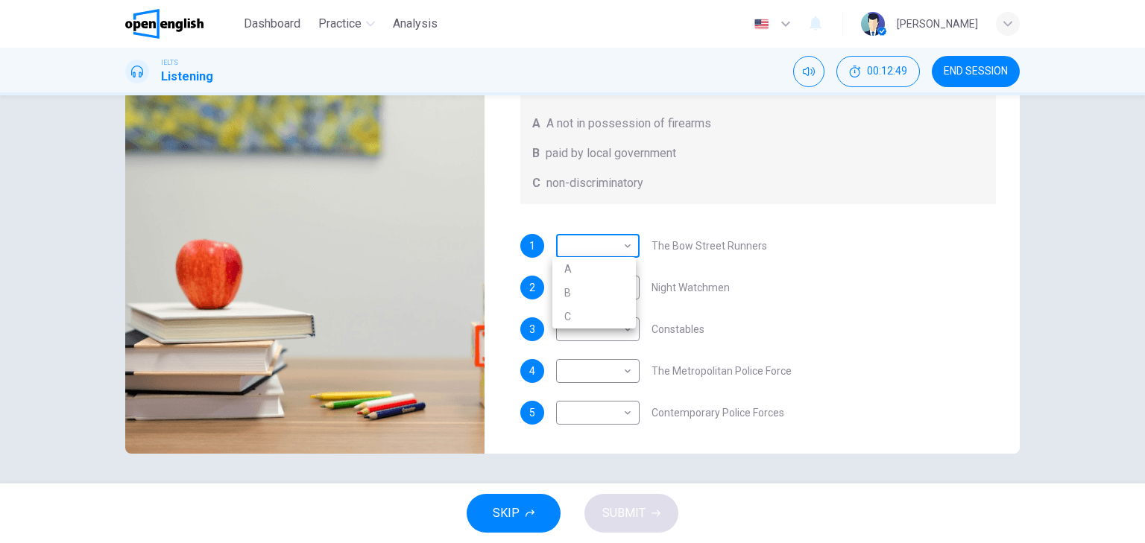
click at [619, 239] on body "This site uses cookies, as explained in our Privacy Policy . If you agree to th…" at bounding box center [572, 271] width 1145 height 543
click at [611, 288] on li "B" at bounding box center [593, 293] width 83 height 24
type input "**"
type input "*"
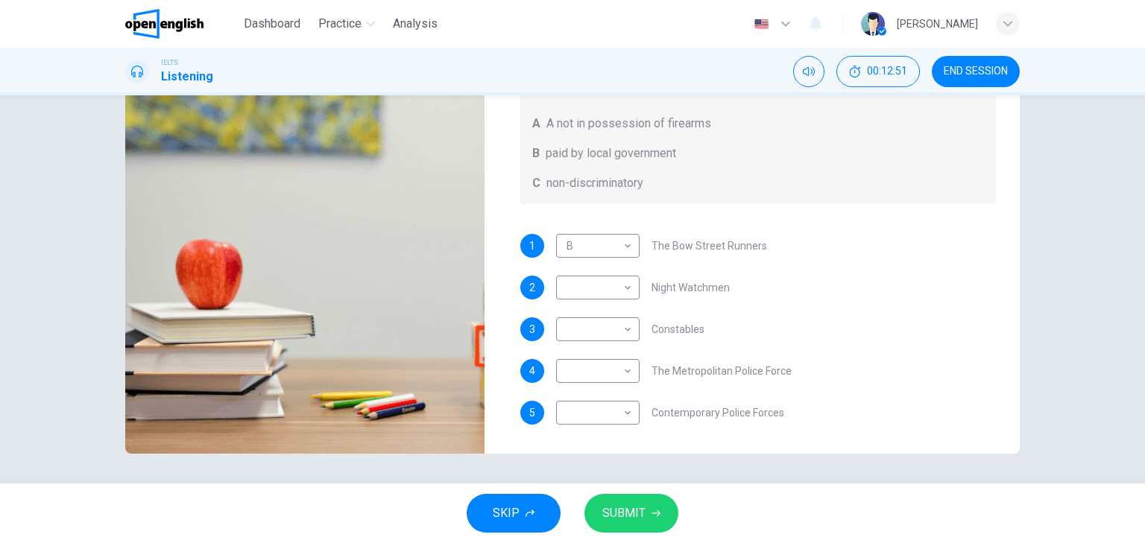
click at [986, 289] on div "2 ​ ​ Night Watchmen" at bounding box center [758, 288] width 476 height 24
click at [622, 286] on body "This site uses cookies, as explained in our Privacy Policy . If you agree to th…" at bounding box center [572, 271] width 1145 height 543
click at [621, 305] on li "A" at bounding box center [593, 311] width 83 height 24
type input "**"
type input "*"
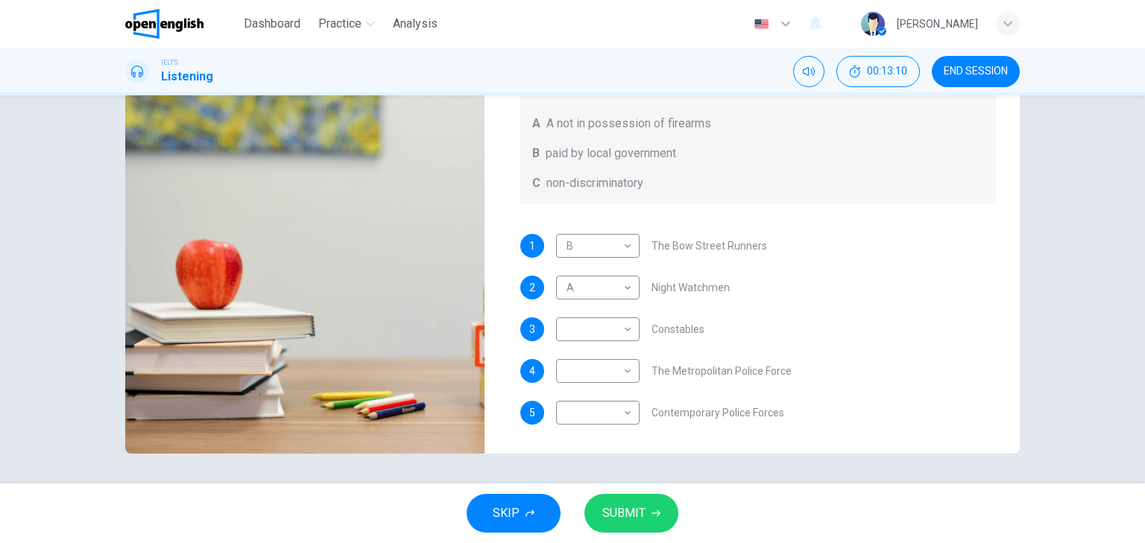
click at [753, 305] on div "1 B * ​ The Bow Street Runners 2 A * ​ Night Watchmen 3 ​ ​ Constables 4 ​ ​ Th…" at bounding box center [758, 344] width 476 height 221
click at [619, 325] on body "This site uses cookies, as explained in our Privacy Policy . If you agree to th…" at bounding box center [572, 271] width 1145 height 543
click at [595, 402] on li "C" at bounding box center [593, 400] width 83 height 24
type input "**"
type input "*"
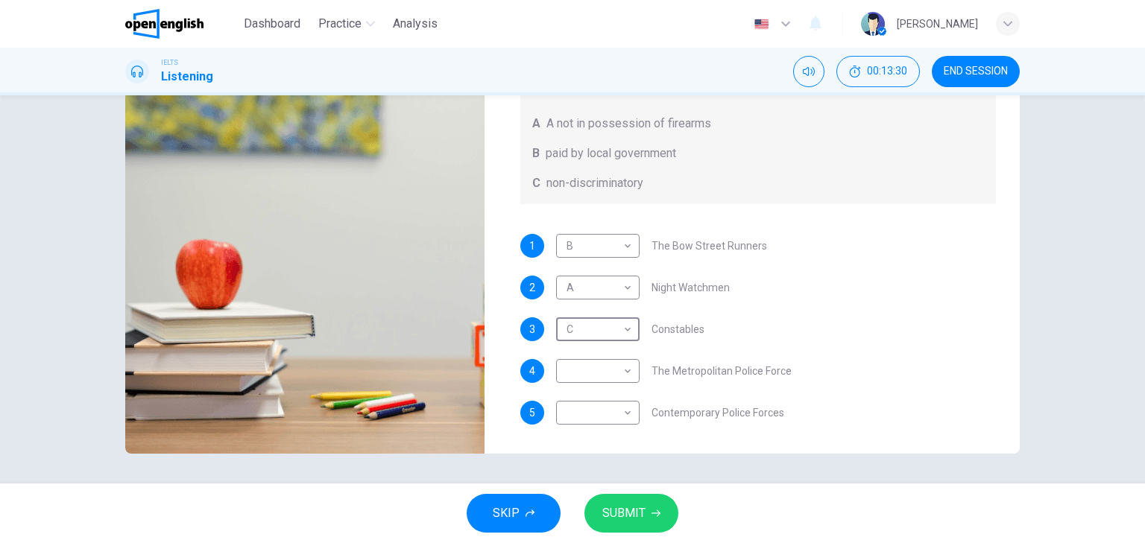
click at [742, 393] on div "1 B * ​ The Bow Street Runners 2 A * ​ Night Watchmen 3 C * ​ Constables 4 ​ ​ …" at bounding box center [758, 344] width 476 height 221
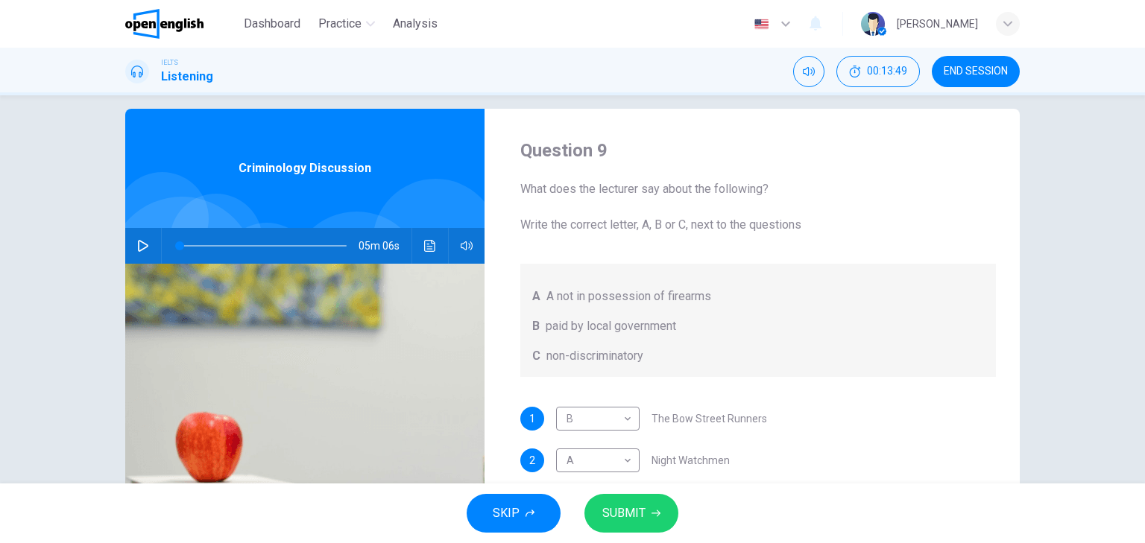
scroll to position [10, 0]
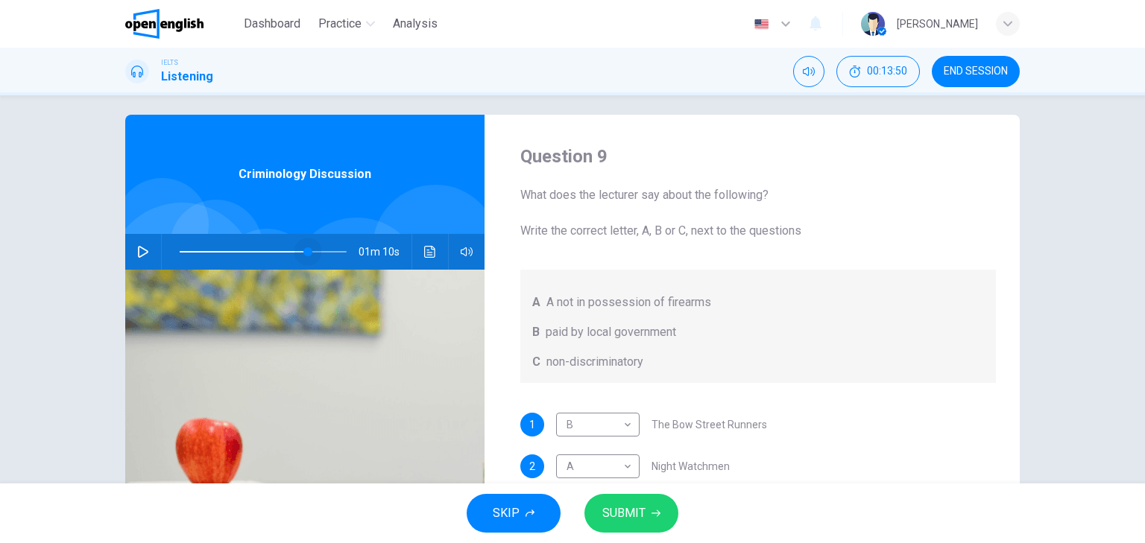
click at [305, 247] on span at bounding box center [263, 251] width 167 height 21
drag, startPoint x: 297, startPoint y: 247, endPoint x: 288, endPoint y: 248, distance: 9.0
click at [288, 248] on span at bounding box center [289, 251] width 9 height 9
click at [145, 250] on icon "button" at bounding box center [143, 252] width 12 height 12
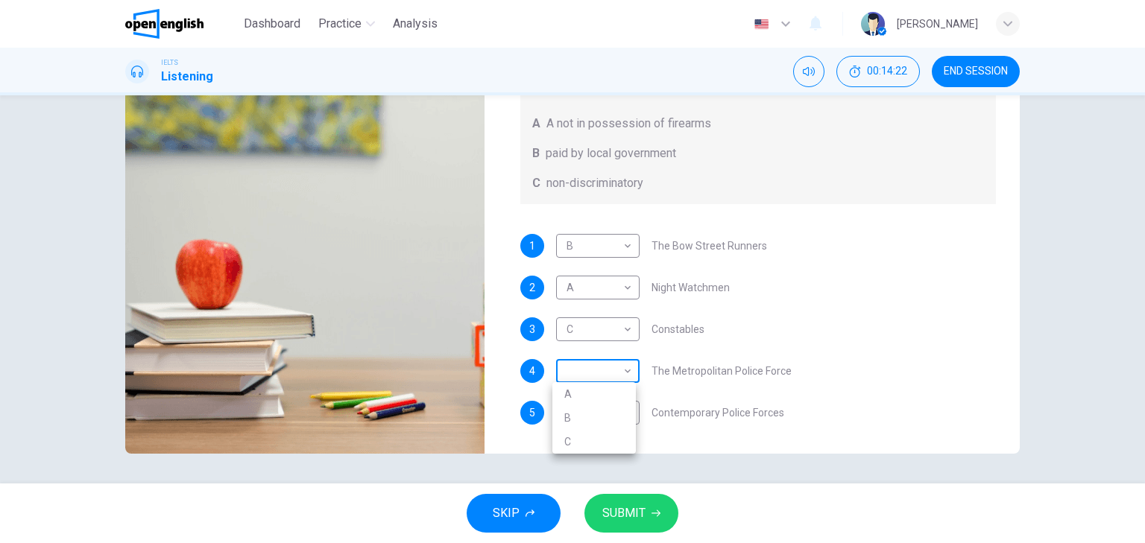
click at [630, 376] on body "This site uses cookies, as explained in our Privacy Policy . If you agree to th…" at bounding box center [572, 271] width 1145 height 543
click at [596, 420] on li "B" at bounding box center [593, 418] width 83 height 24
type input "**"
type input "*"
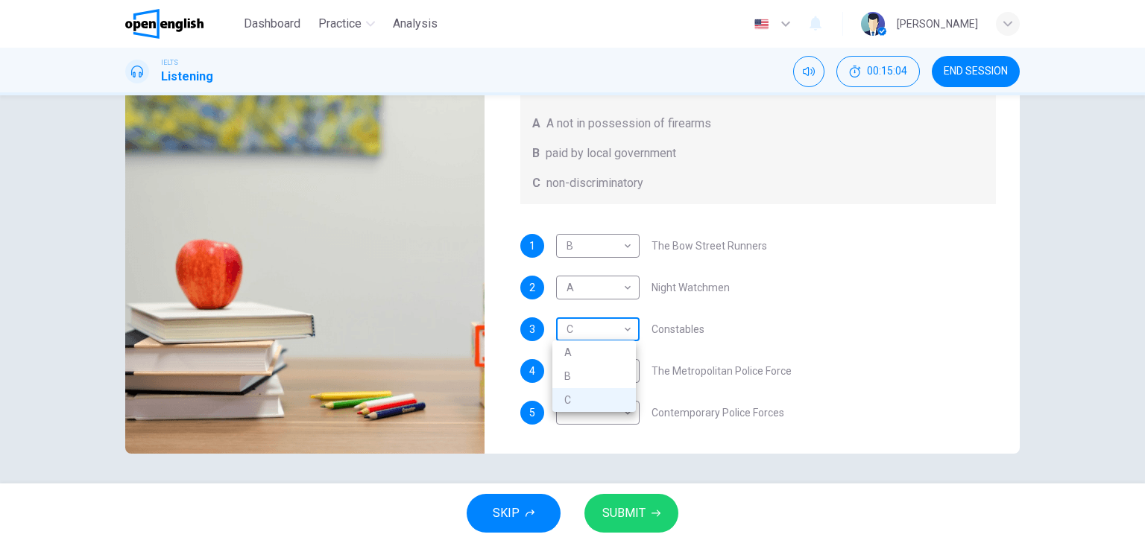
click at [623, 325] on body "This site uses cookies, as explained in our Privacy Policy . If you agree to th…" at bounding box center [572, 271] width 1145 height 543
click at [601, 373] on li "B" at bounding box center [593, 376] width 83 height 24
type input "**"
type input "*"
click at [805, 326] on div "3 B * ​ Constables" at bounding box center [758, 329] width 476 height 24
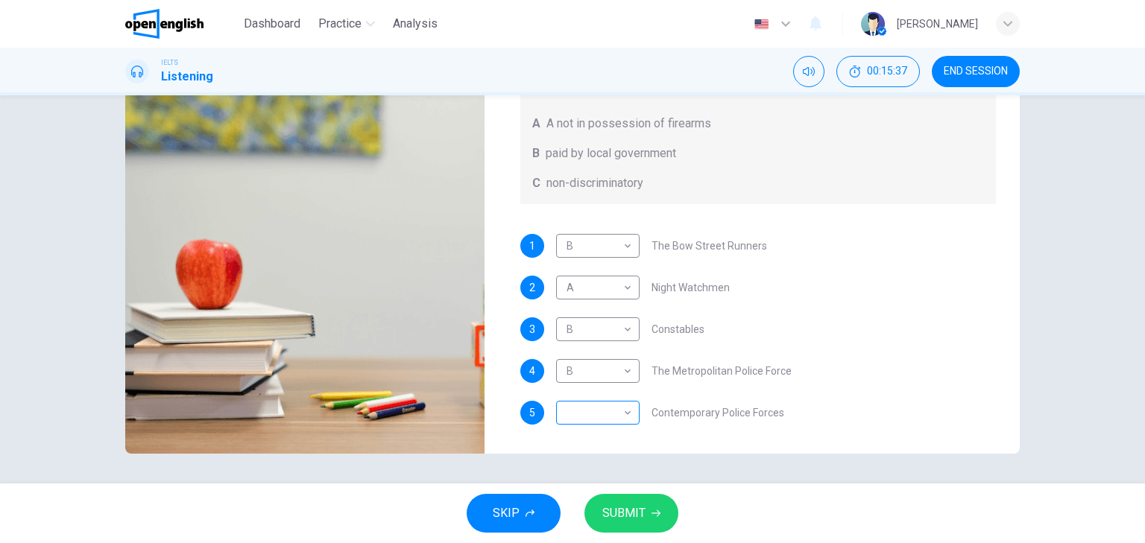
type input "*"
click at [630, 420] on body "This site uses cookies, as explained in our Privacy Policy . If you agree to th…" at bounding box center [572, 271] width 1145 height 543
click at [606, 484] on li "C" at bounding box center [593, 484] width 83 height 24
type input "*"
click at [659, 507] on button "SUBMIT" at bounding box center [631, 513] width 94 height 39
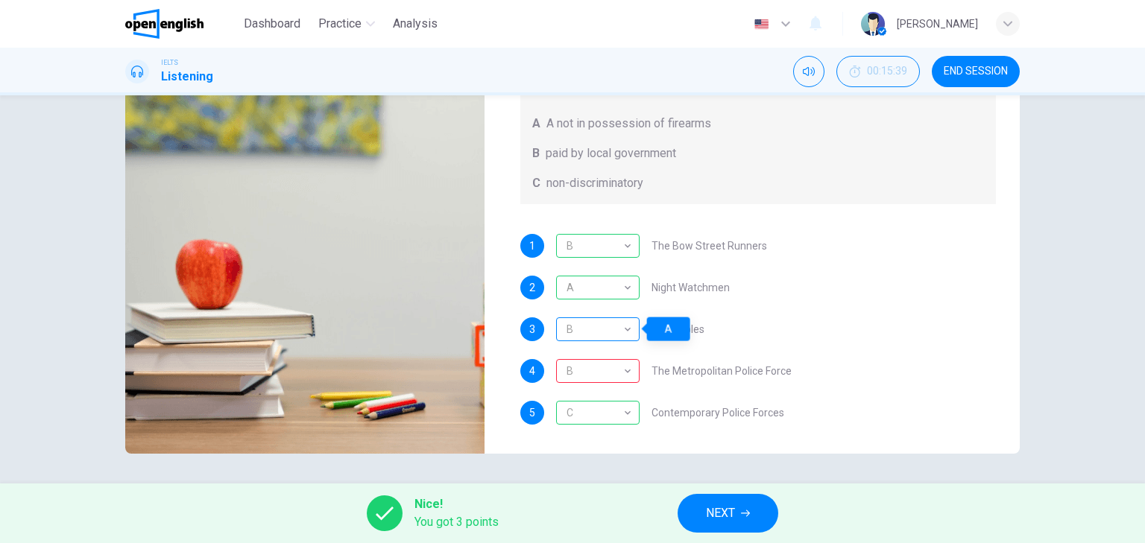
scroll to position [0, 0]
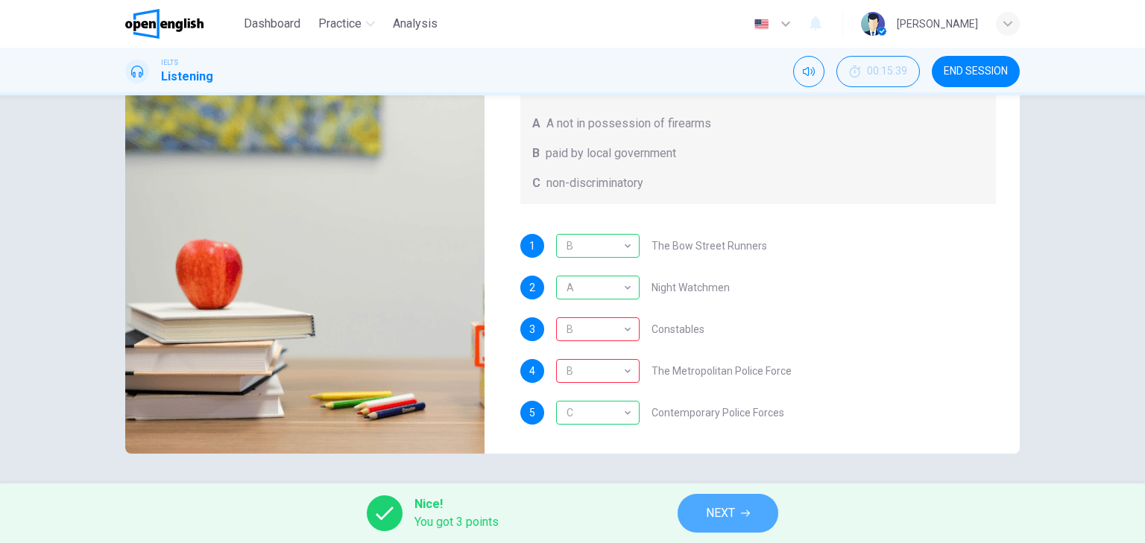
click at [715, 514] on span "NEXT" at bounding box center [720, 513] width 29 height 21
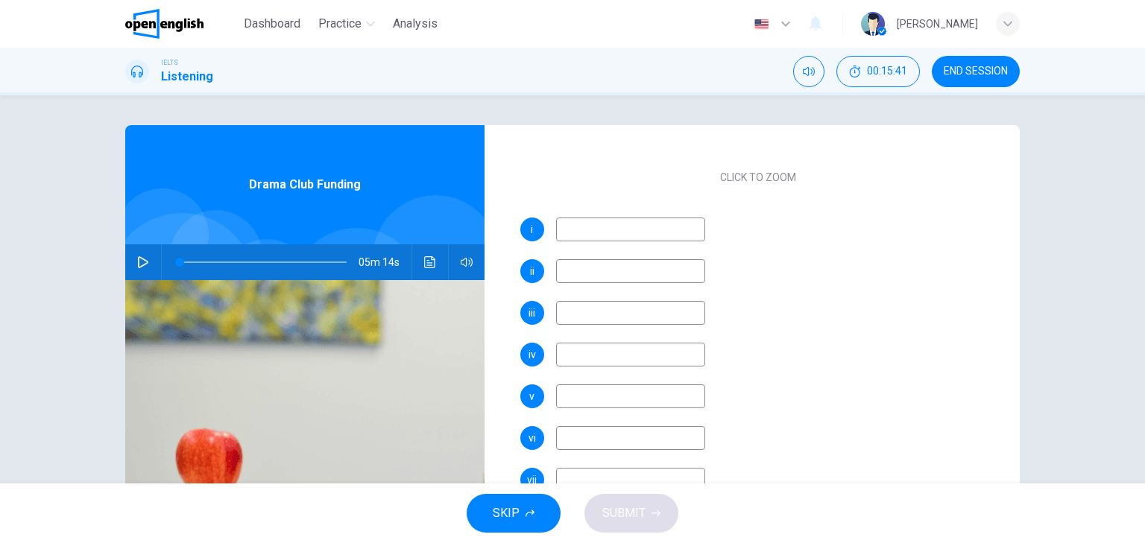
scroll to position [379, 0]
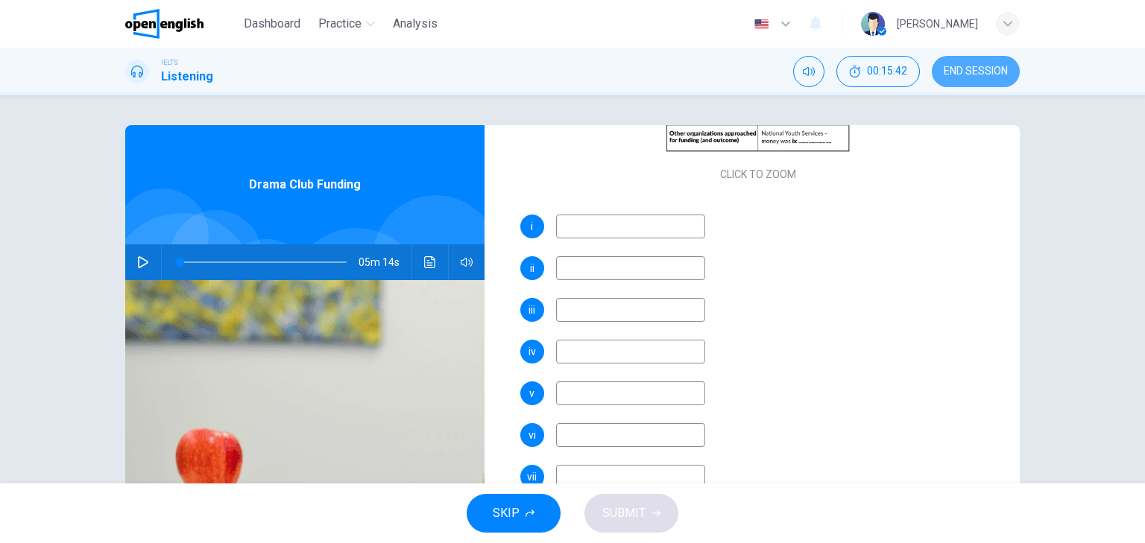
click at [987, 80] on button "END SESSION" at bounding box center [975, 71] width 88 height 31
